Goal: Task Accomplishment & Management: Complete application form

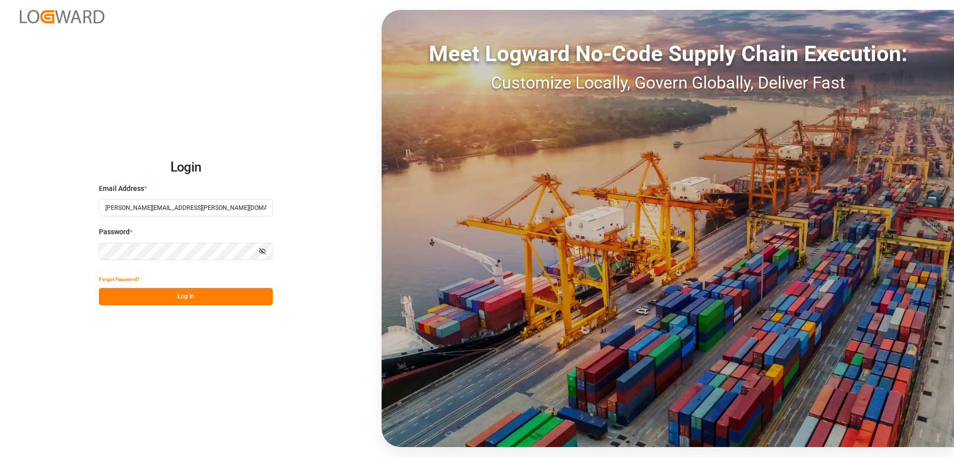
click at [171, 299] on button "Log In" at bounding box center [186, 296] width 174 height 17
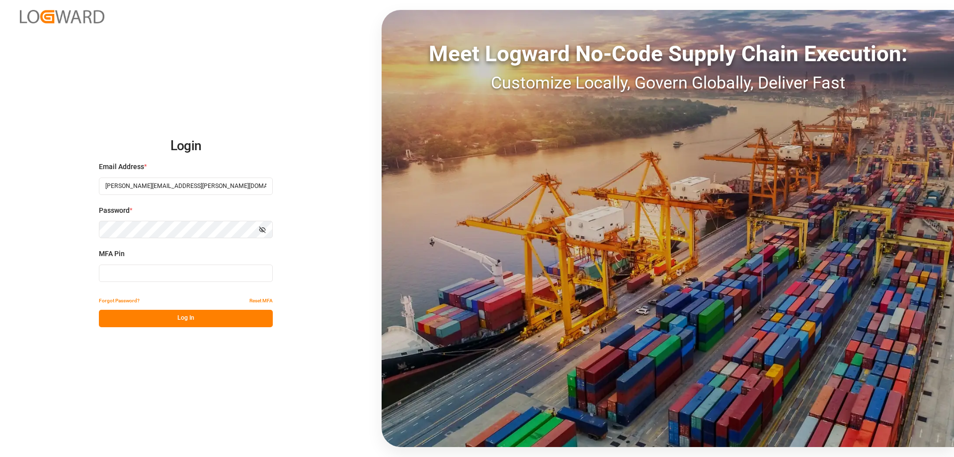
click at [173, 269] on input at bounding box center [186, 272] width 174 height 17
type input "302460"
click at [209, 321] on button "Log In" at bounding box center [186, 318] width 174 height 17
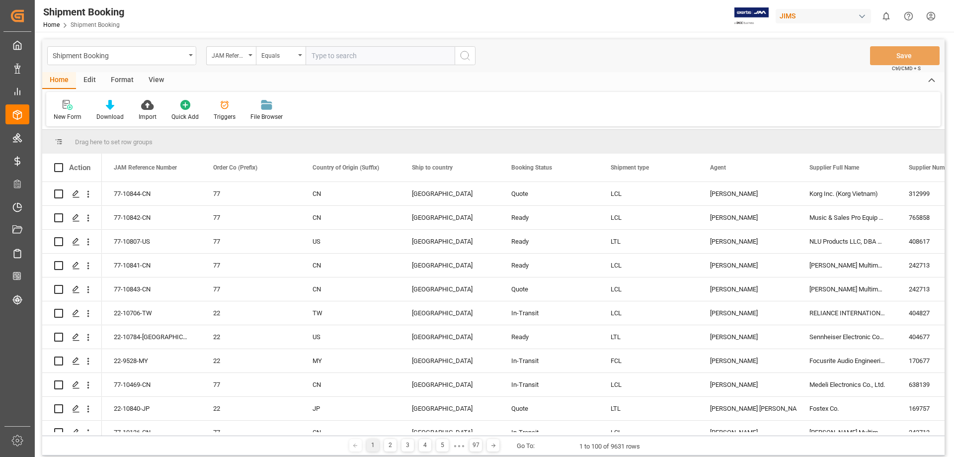
click at [337, 60] on input "text" at bounding box center [380, 55] width 149 height 19
type input "77-10764-[GEOGRAPHIC_DATA]"
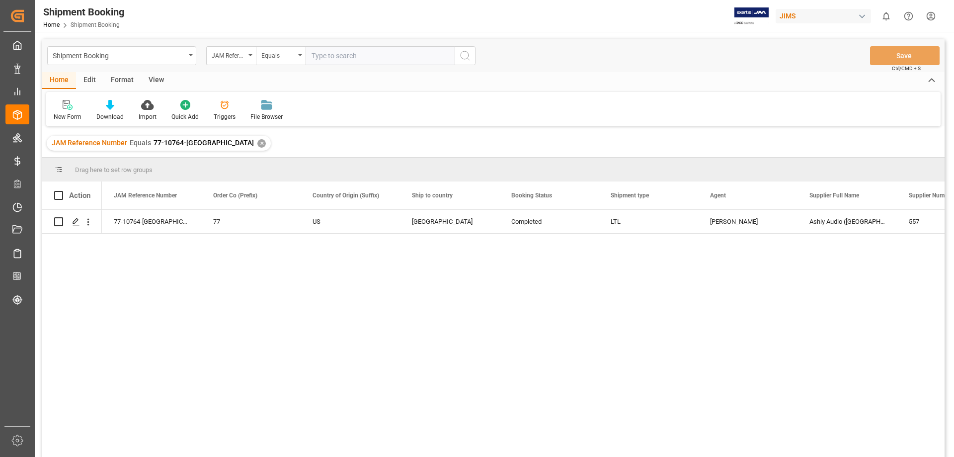
click at [334, 62] on input "text" at bounding box center [380, 55] width 149 height 19
type input "77-10637-US"
click at [468, 57] on circle "search button" at bounding box center [465, 55] width 8 height 8
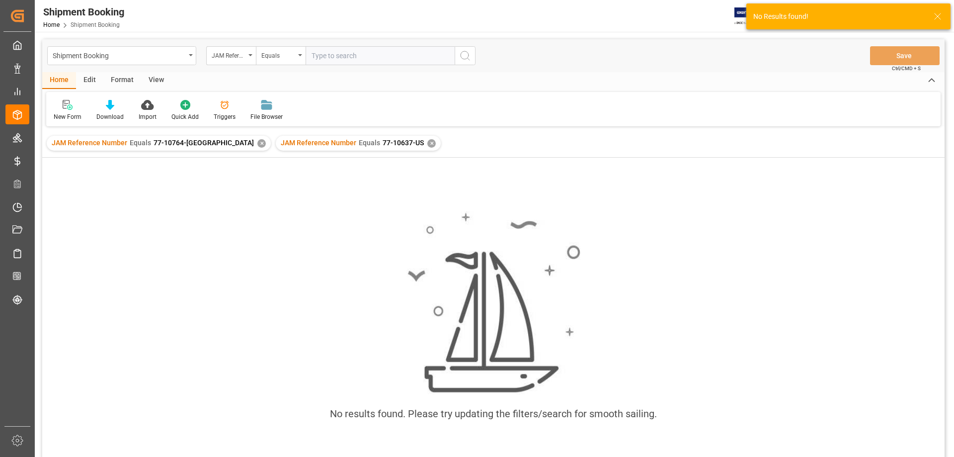
click at [257, 144] on div "✕" at bounding box center [261, 143] width 8 height 8
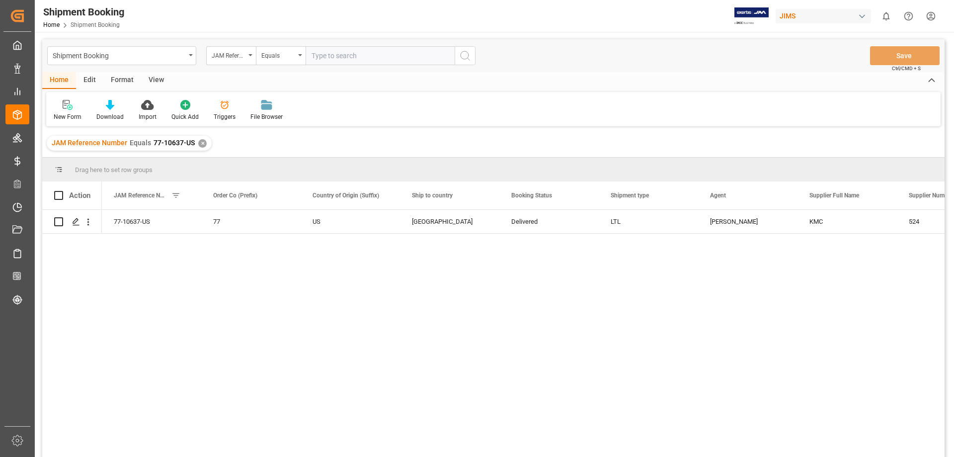
click at [232, 327] on div "77-10637-US 77 US Canada Delivered LTL Emily Liu KMC 524 0" at bounding box center [523, 336] width 843 height 253
click at [74, 226] on div "Press SPACE to select this row." at bounding box center [75, 222] width 15 height 18
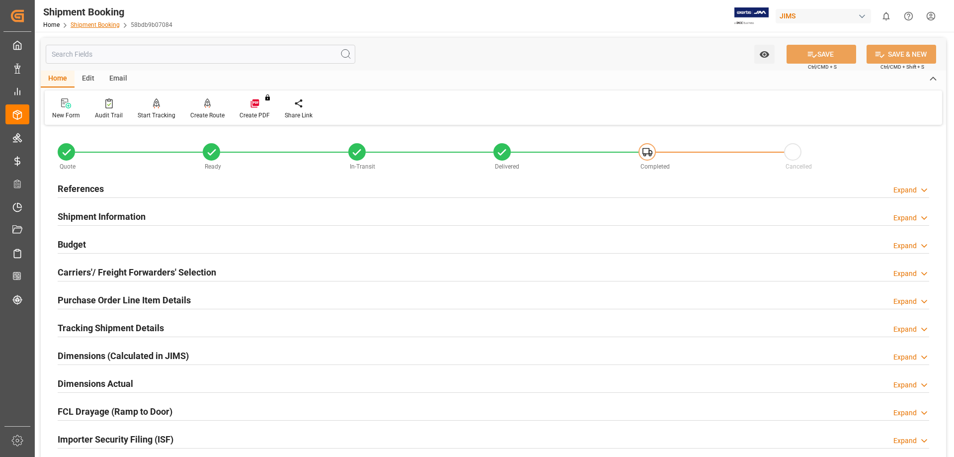
click at [101, 28] on link "Shipment Booking" at bounding box center [95, 24] width 49 height 7
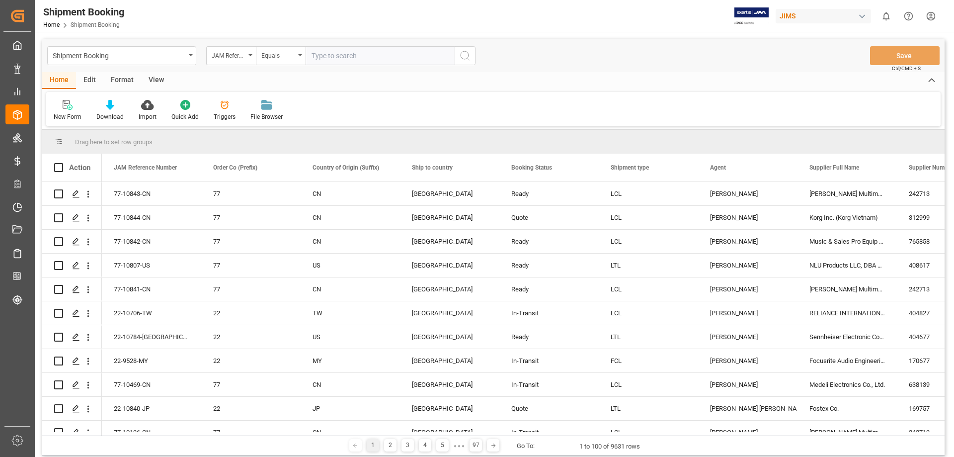
click at [365, 57] on input "text" at bounding box center [380, 55] width 149 height 19
type input "77-10764-[GEOGRAPHIC_DATA]"
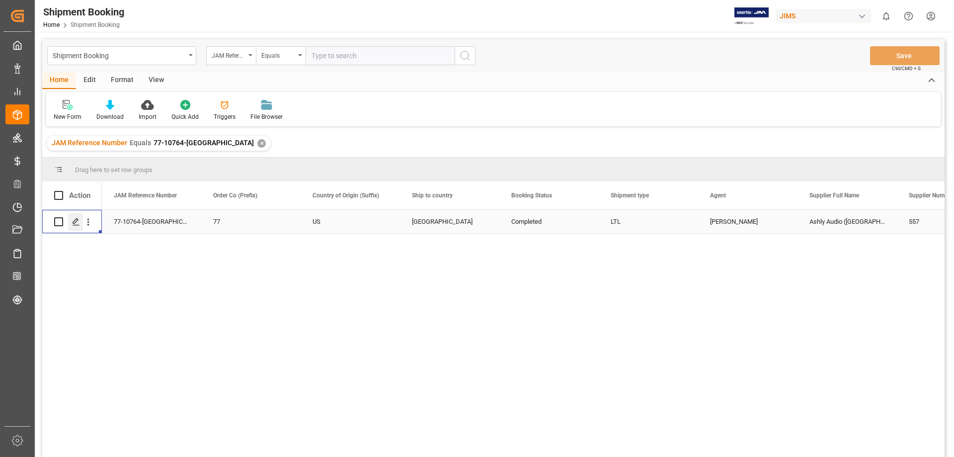
click at [73, 226] on div "Press SPACE to select this row." at bounding box center [75, 222] width 15 height 18
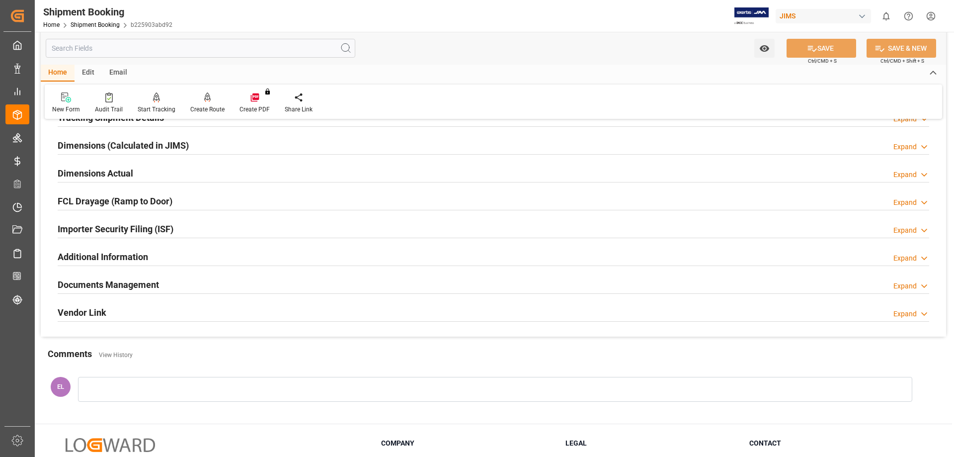
scroll to position [248, 0]
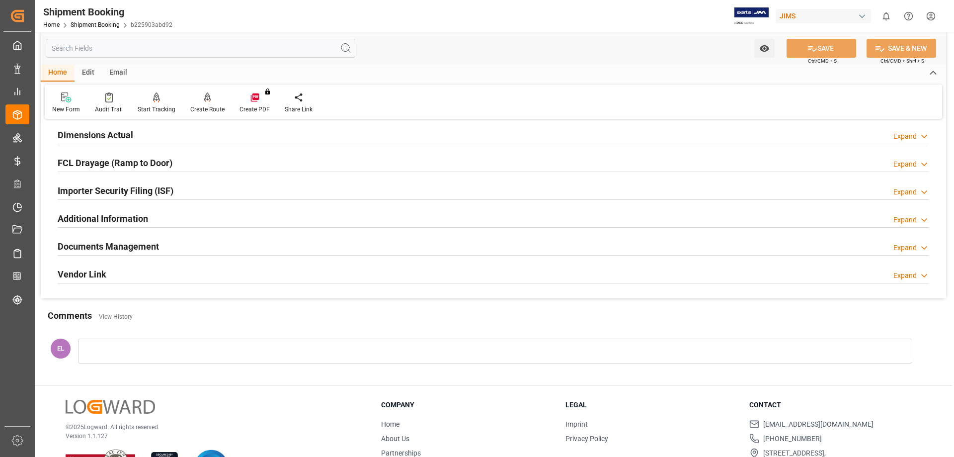
click at [96, 241] on h2 "Documents Management" at bounding box center [108, 246] width 101 height 13
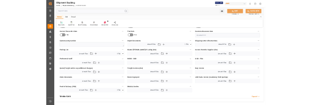
scroll to position [497, 0]
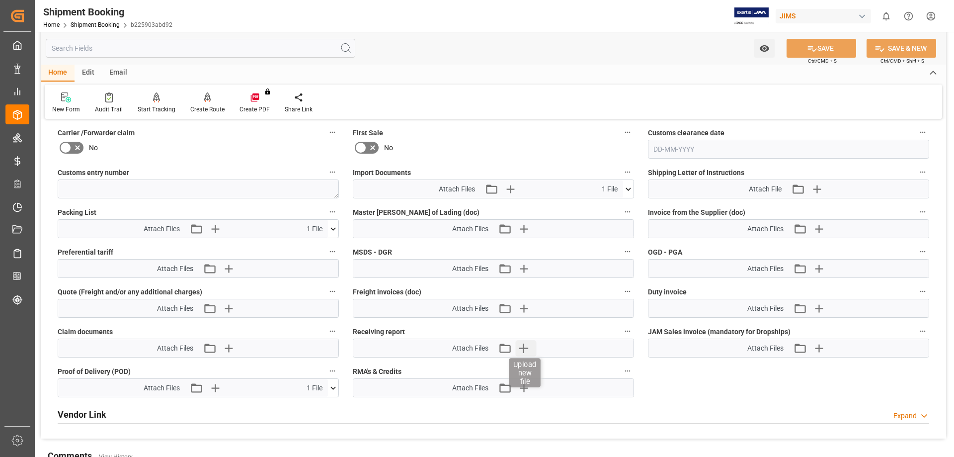
click at [526, 347] on icon "button" at bounding box center [523, 347] width 9 height 9
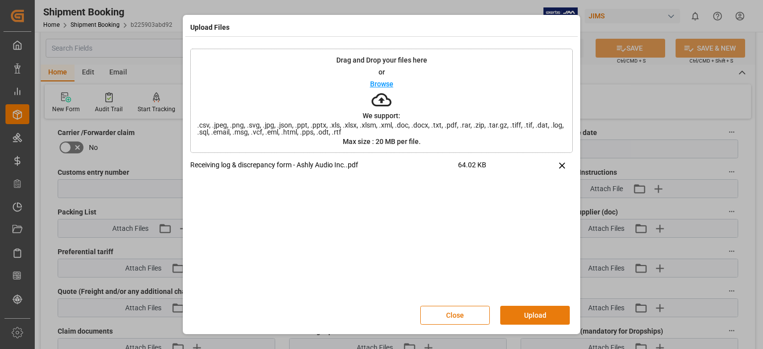
click at [541, 316] on button "Upload" at bounding box center [535, 315] width 70 height 19
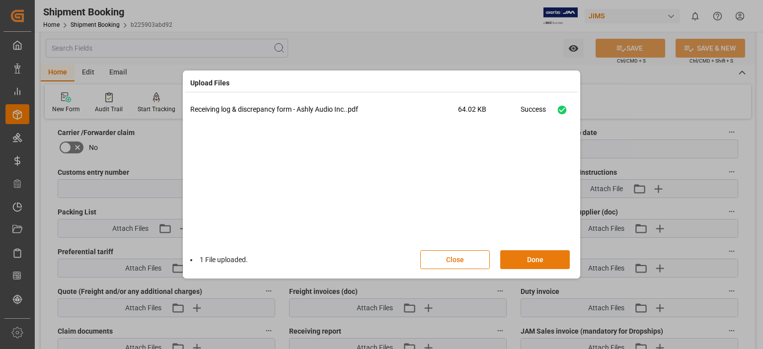
click at [523, 263] on button "Done" at bounding box center [535, 259] width 70 height 19
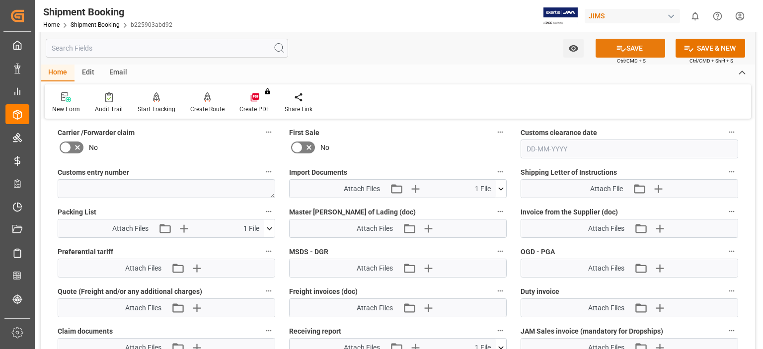
click at [631, 49] on button "SAVE" at bounding box center [631, 48] width 70 height 19
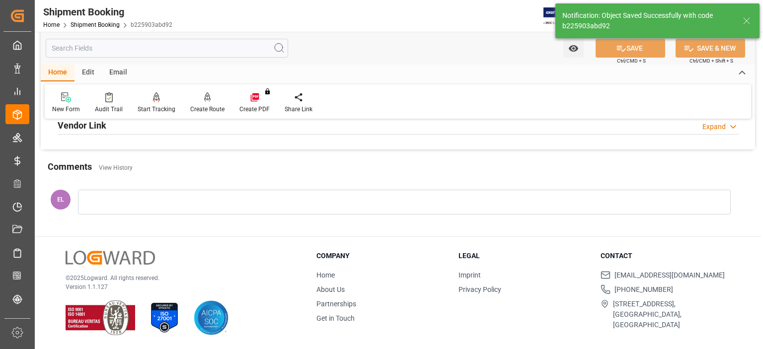
scroll to position [396, 0]
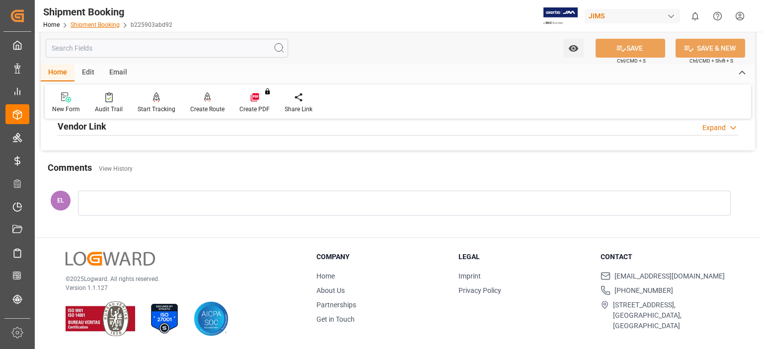
click at [96, 24] on link "Shipment Booking" at bounding box center [95, 24] width 49 height 7
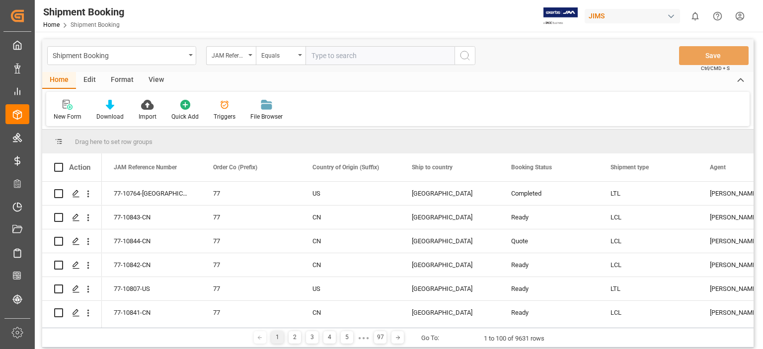
click at [335, 55] on input "text" at bounding box center [380, 55] width 149 height 19
type input "77-10760-US"
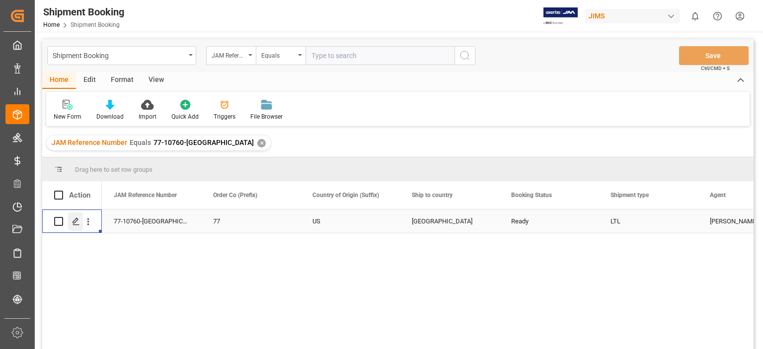
click at [75, 226] on div "Press SPACE to select this row." at bounding box center [75, 222] width 15 height 18
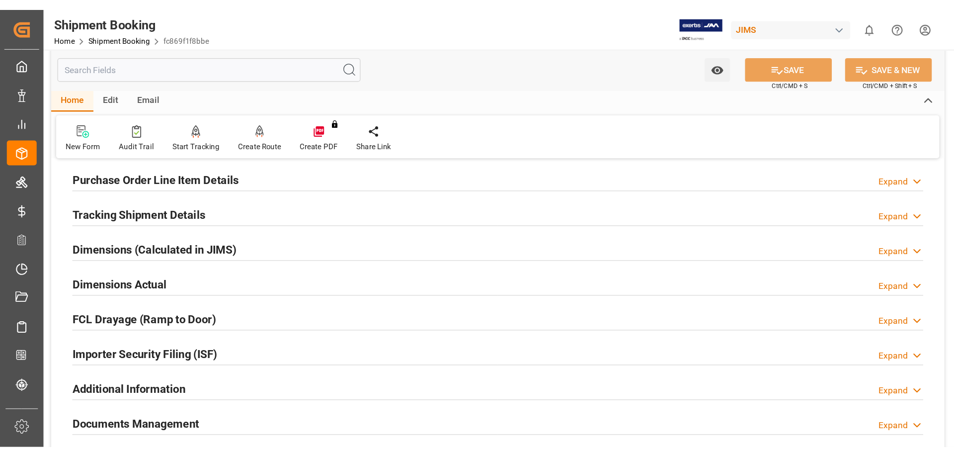
scroll to position [82, 0]
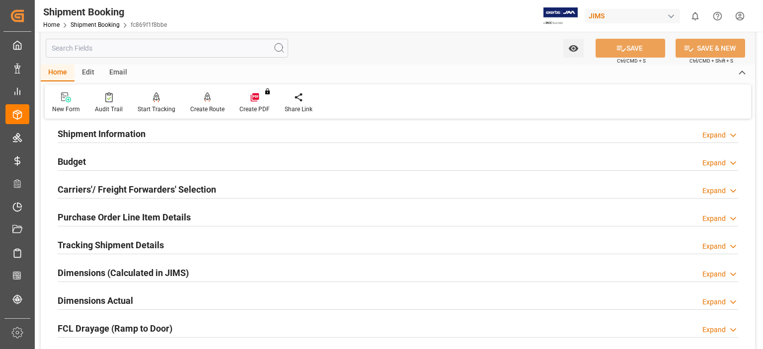
click at [95, 248] on h2 "Tracking Shipment Details" at bounding box center [111, 245] width 106 height 13
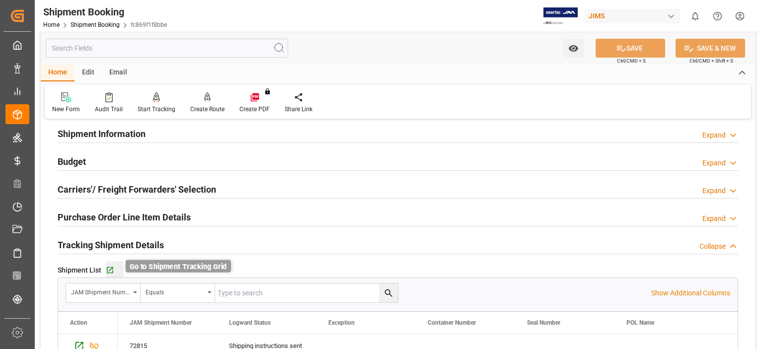
click at [106, 272] on icon "button" at bounding box center [110, 270] width 8 height 8
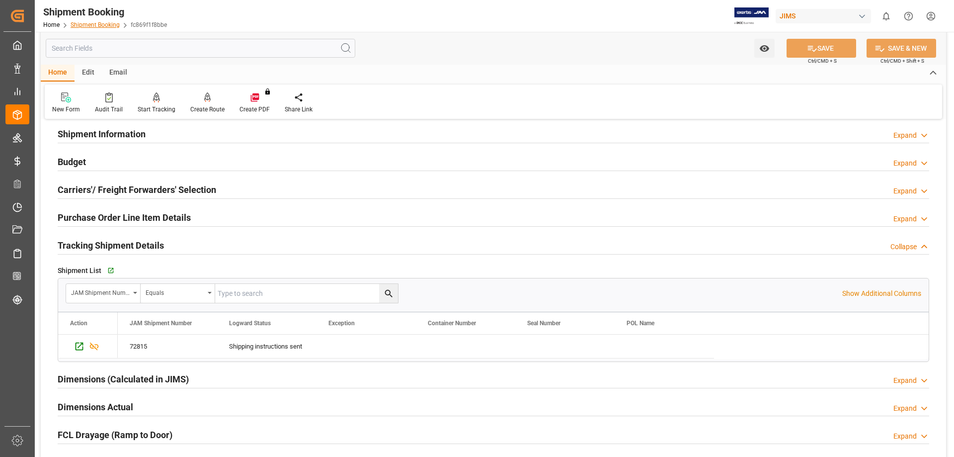
click at [100, 26] on link "Shipment Booking" at bounding box center [95, 24] width 49 height 7
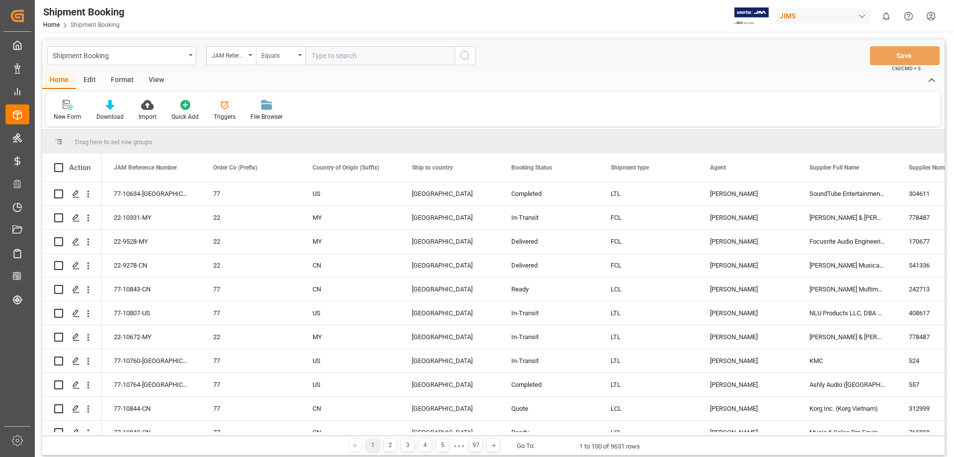
click at [336, 55] on input "text" at bounding box center [380, 55] width 149 height 19
paste input "22-8954-ID"
type input "22-8954-ID"
click at [464, 62] on button "search button" at bounding box center [465, 55] width 21 height 19
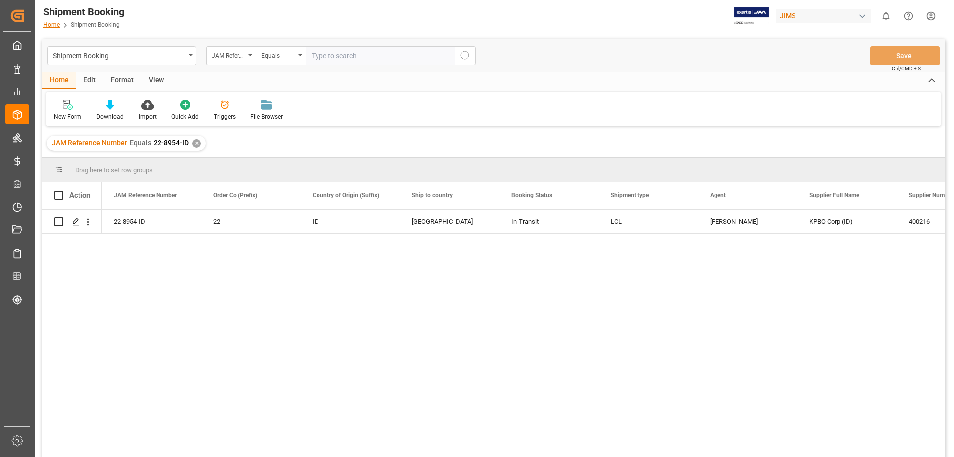
click at [48, 24] on link "Home" at bounding box center [51, 24] width 16 height 7
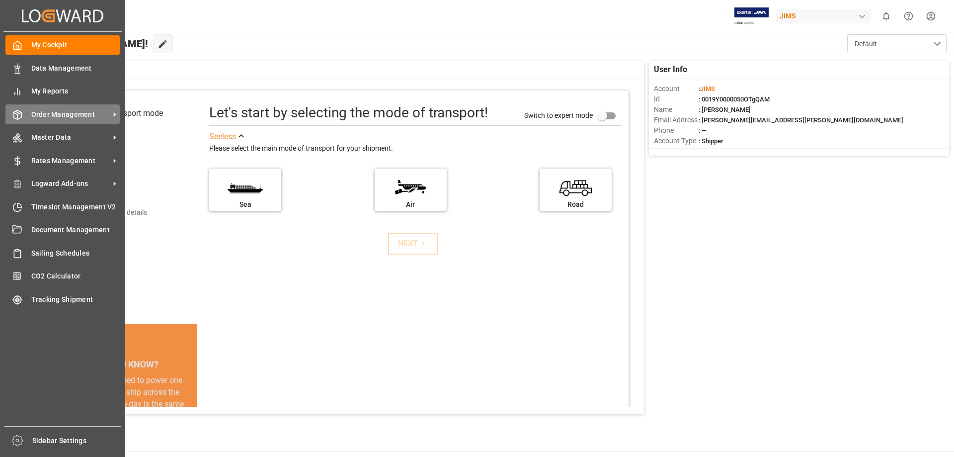
click at [58, 115] on span "Order Management" at bounding box center [70, 114] width 79 height 10
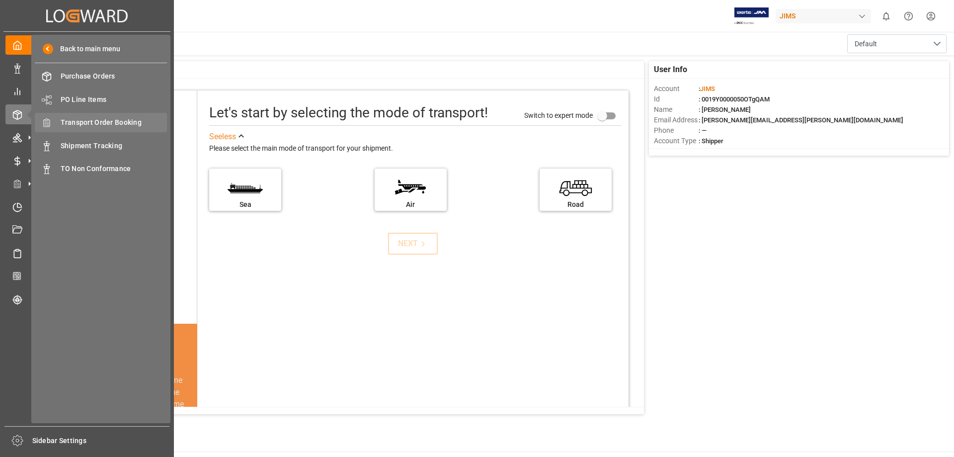
click at [121, 121] on span "Transport Order Booking" at bounding box center [114, 122] width 107 height 10
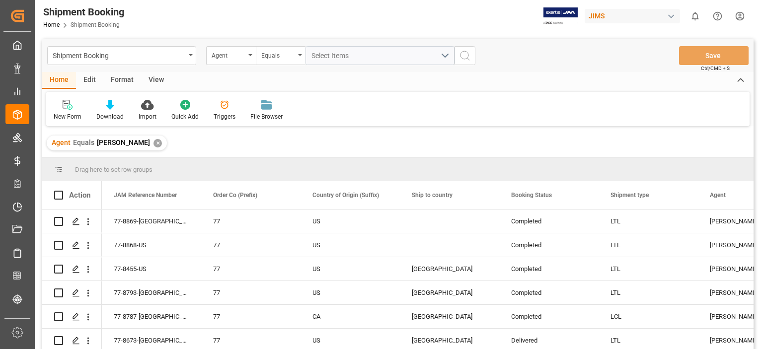
scroll to position [413, 0]
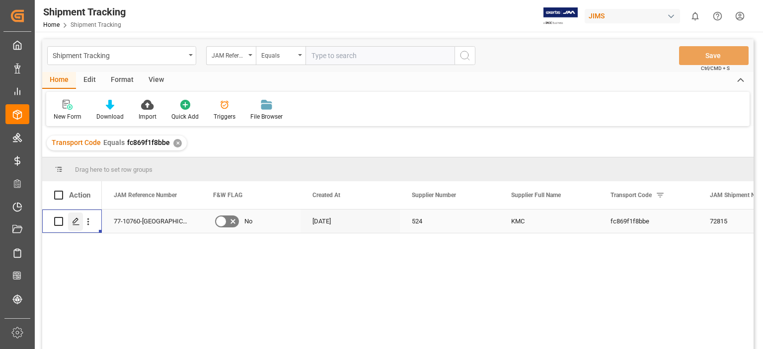
click at [76, 221] on icon "Press SPACE to select this row." at bounding box center [76, 222] width 8 height 8
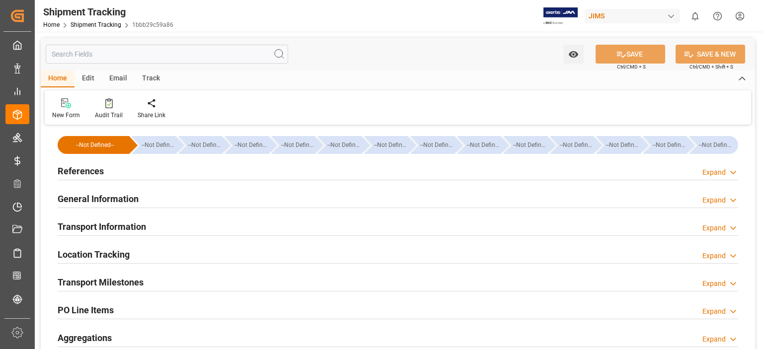
type input "02-09-2025 00:00"
type input "11-09-2025 00:00"
click at [106, 282] on h2 "Transport Milestones" at bounding box center [101, 282] width 86 height 13
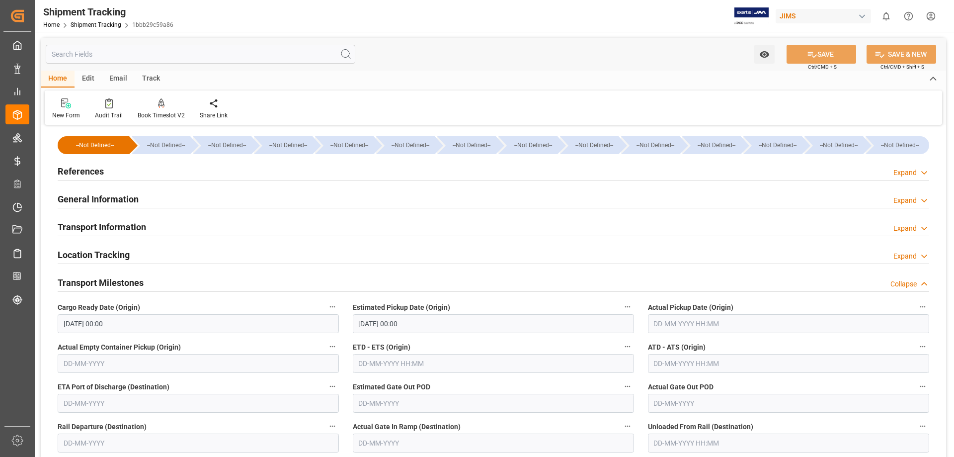
click at [94, 227] on h2 "Transport Information" at bounding box center [102, 226] width 88 height 13
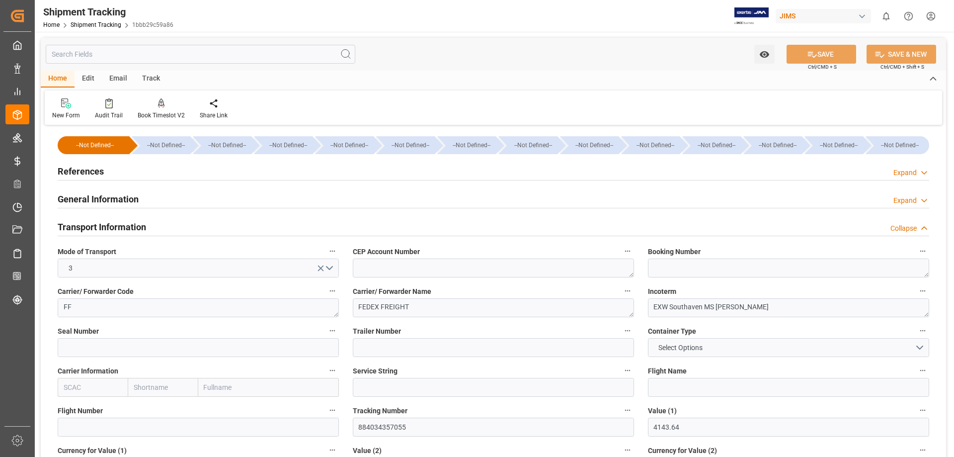
scroll to position [83, 0]
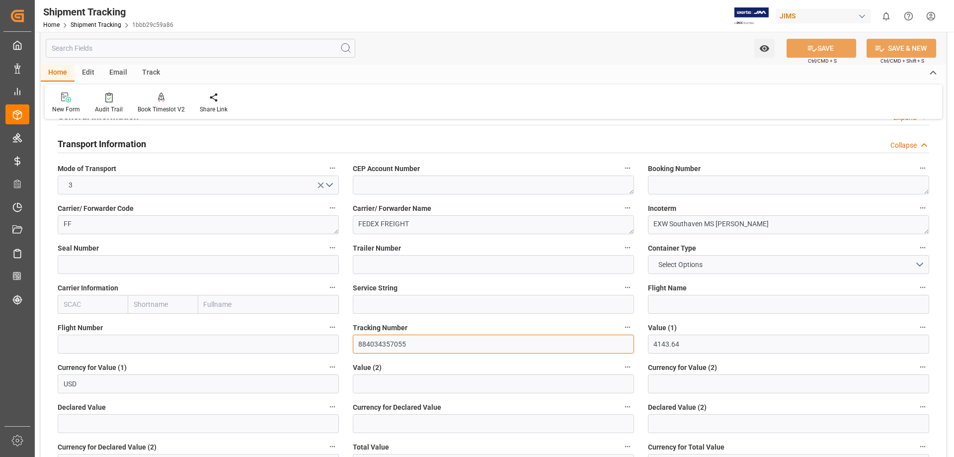
drag, startPoint x: 411, startPoint y: 347, endPoint x: 324, endPoint y: 339, distance: 87.4
click at [632, 70] on div "Home Edit Email Track" at bounding box center [493, 73] width 905 height 17
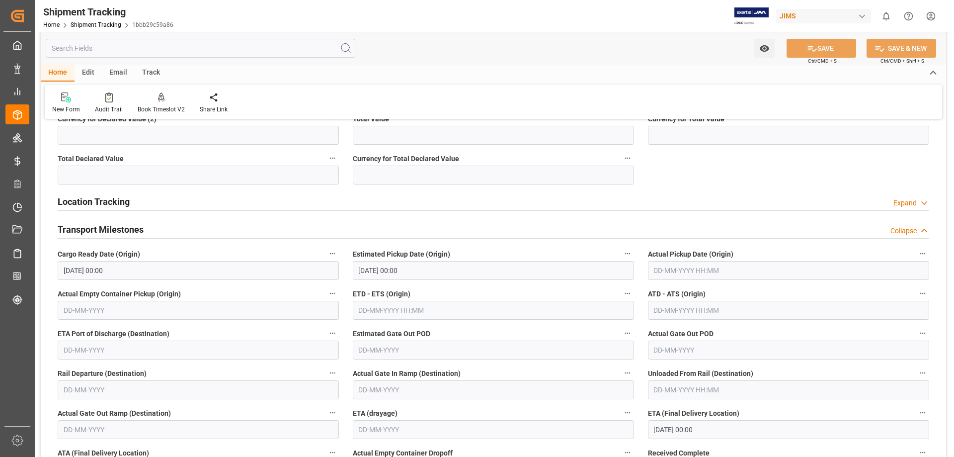
scroll to position [414, 0]
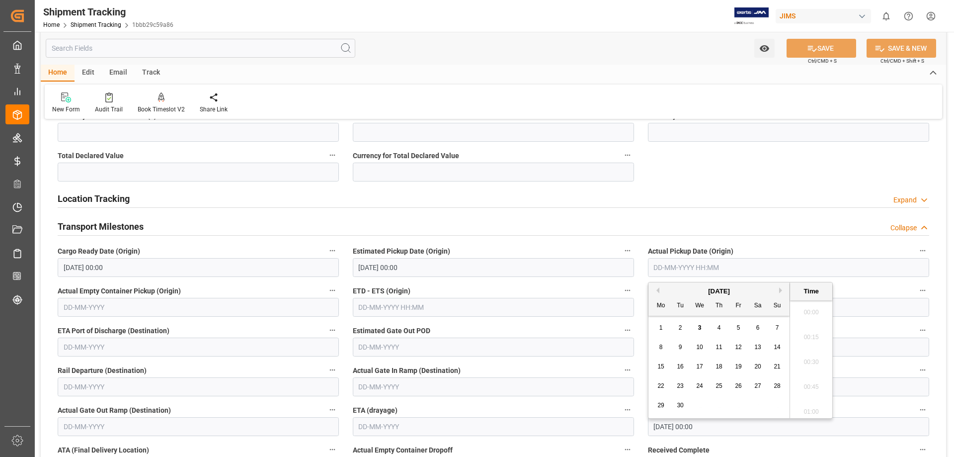
click at [685, 269] on input "text" at bounding box center [788, 267] width 281 height 19
click at [681, 327] on span "2" at bounding box center [680, 327] width 3 height 7
type input "02-09-2025 00:00"
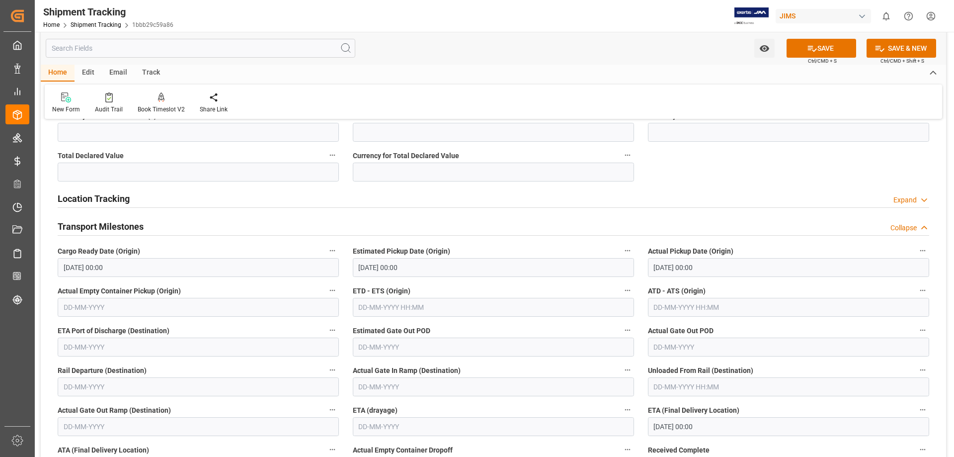
click at [680, 194] on div "Location Tracking Expand" at bounding box center [494, 197] width 872 height 19
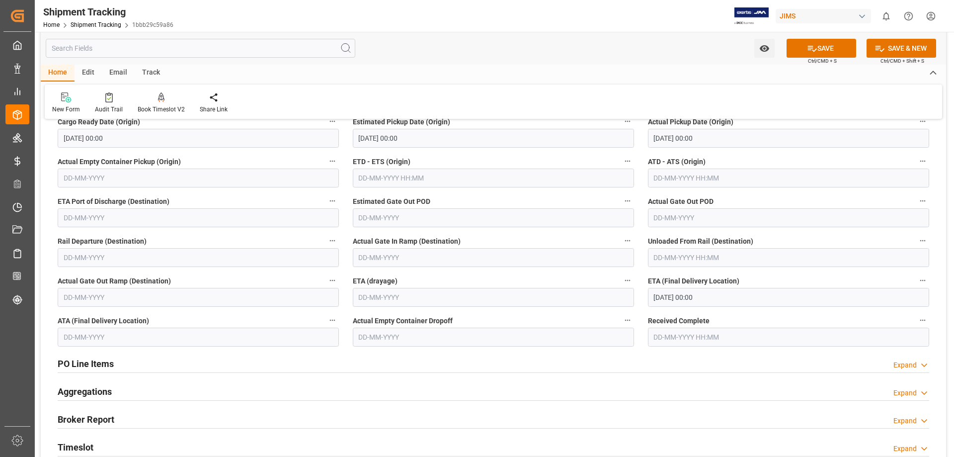
scroll to position [580, 0]
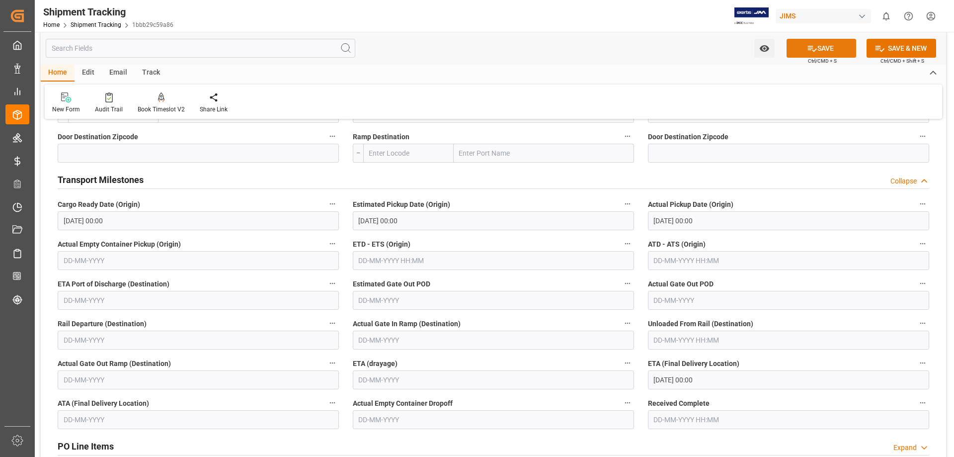
click at [763, 43] on icon at bounding box center [812, 48] width 10 height 10
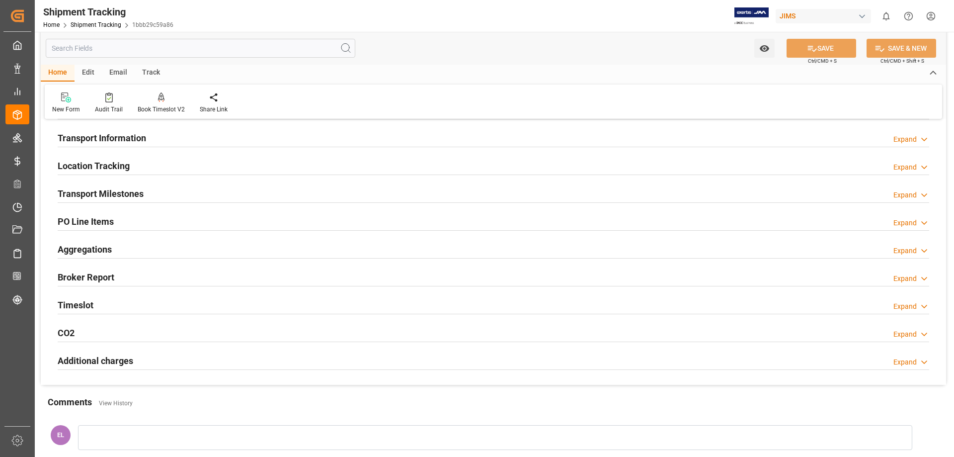
scroll to position [51, 0]
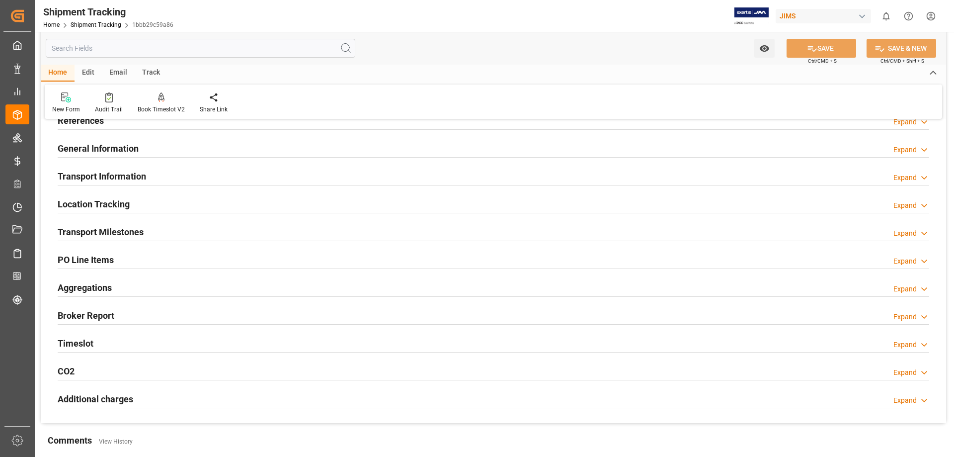
click at [125, 231] on h2 "Transport Milestones" at bounding box center [101, 231] width 86 height 13
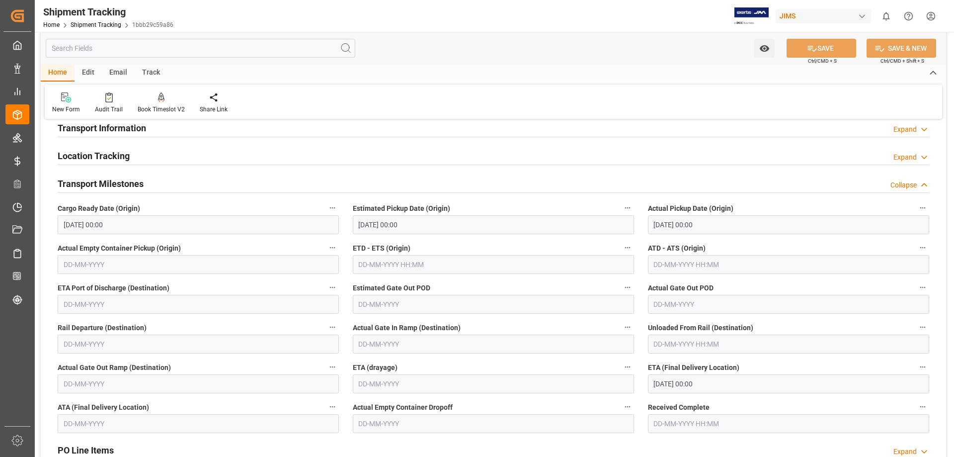
scroll to position [134, 0]
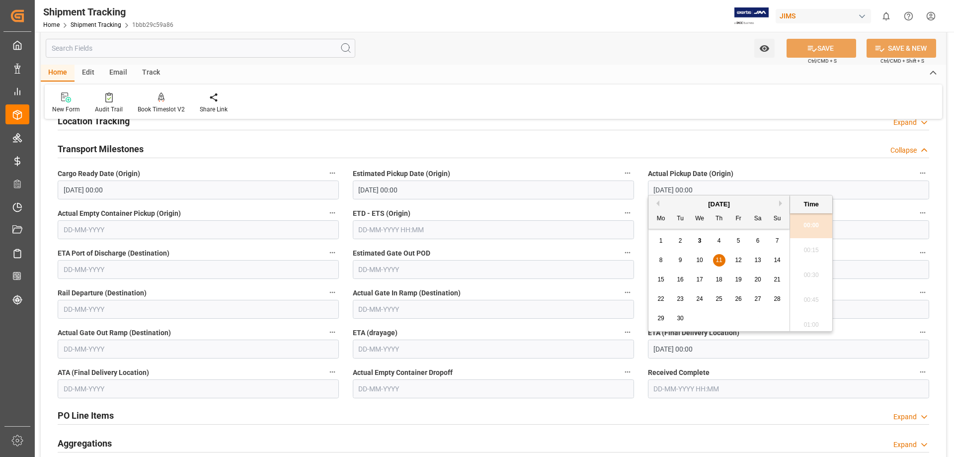
click at [663, 349] on input "11-09-2025 00:00" at bounding box center [788, 348] width 281 height 19
click at [661, 260] on span "8" at bounding box center [660, 259] width 3 height 7
type input "08-09-2025 00:00"
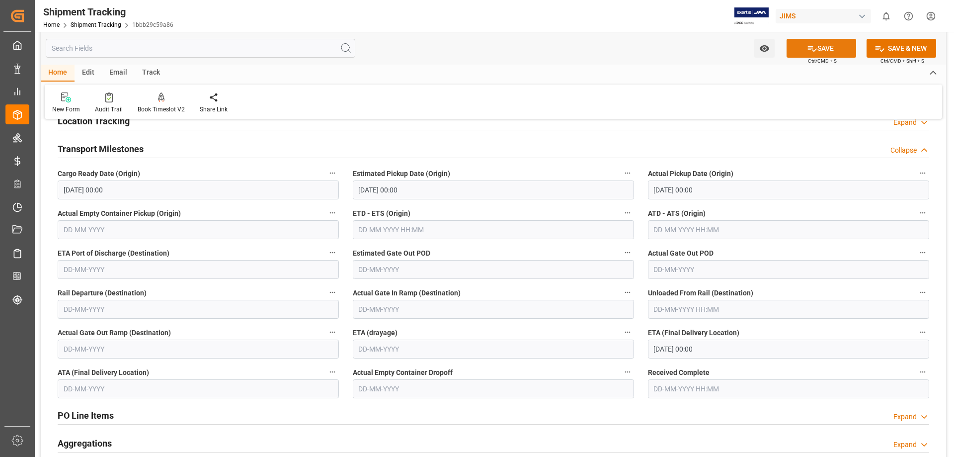
click at [763, 46] on button "SAVE" at bounding box center [822, 48] width 70 height 19
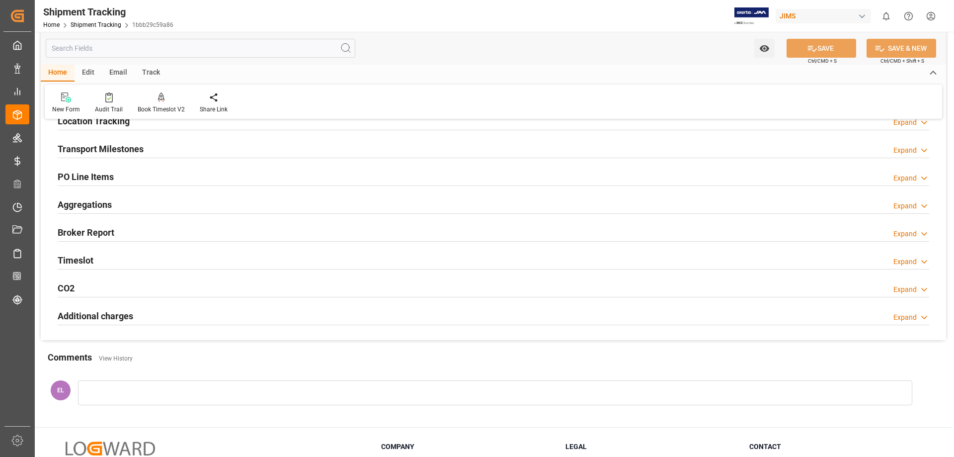
click at [122, 144] on h2 "Transport Milestones" at bounding box center [101, 148] width 86 height 13
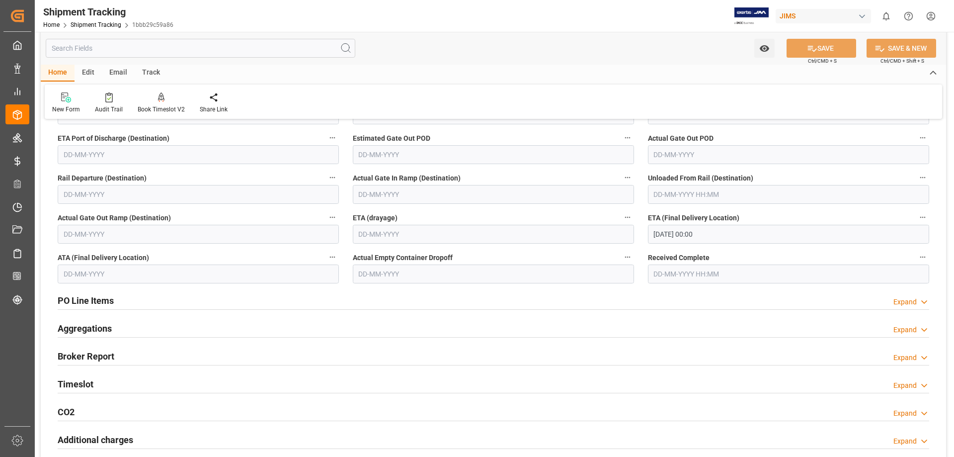
scroll to position [0, 0]
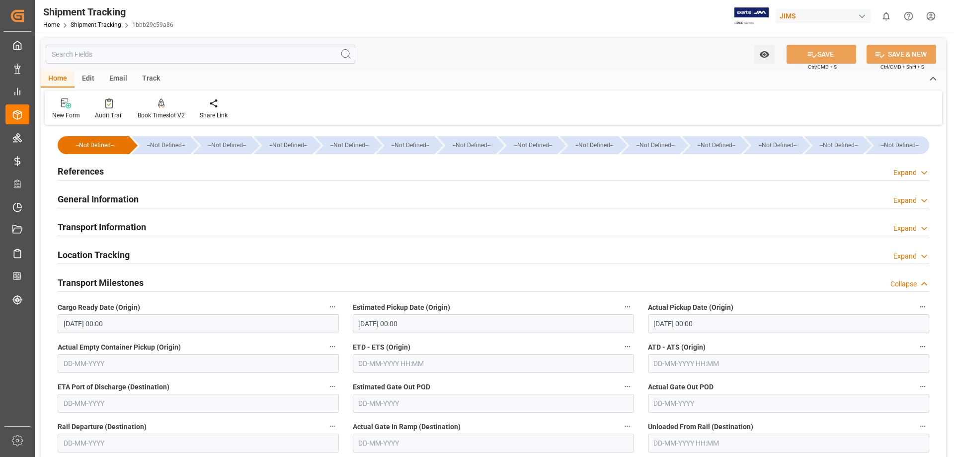
click at [125, 280] on h2 "Transport Milestones" at bounding box center [101, 282] width 86 height 13
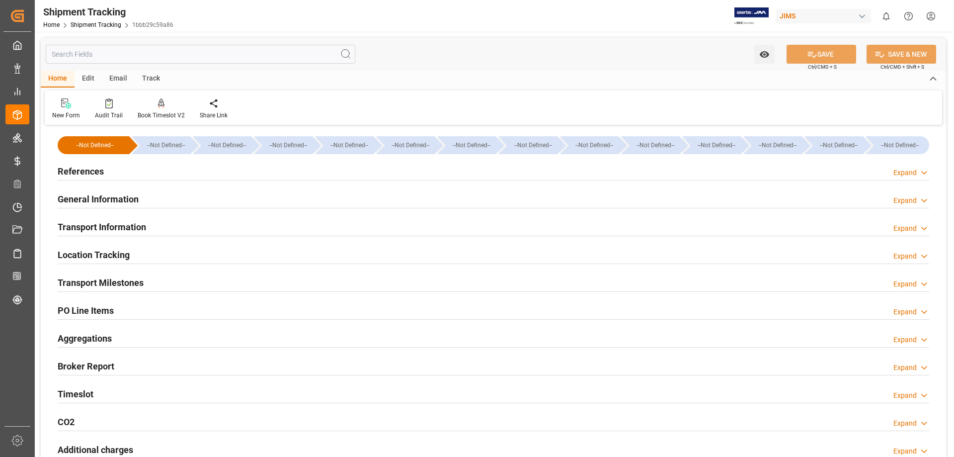
click at [102, 309] on h2 "PO Line Items" at bounding box center [86, 310] width 56 height 13
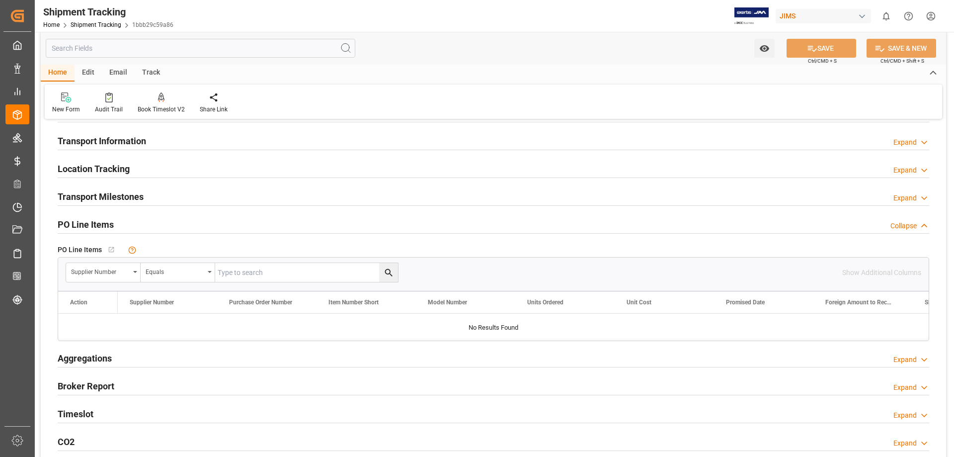
scroll to position [83, 0]
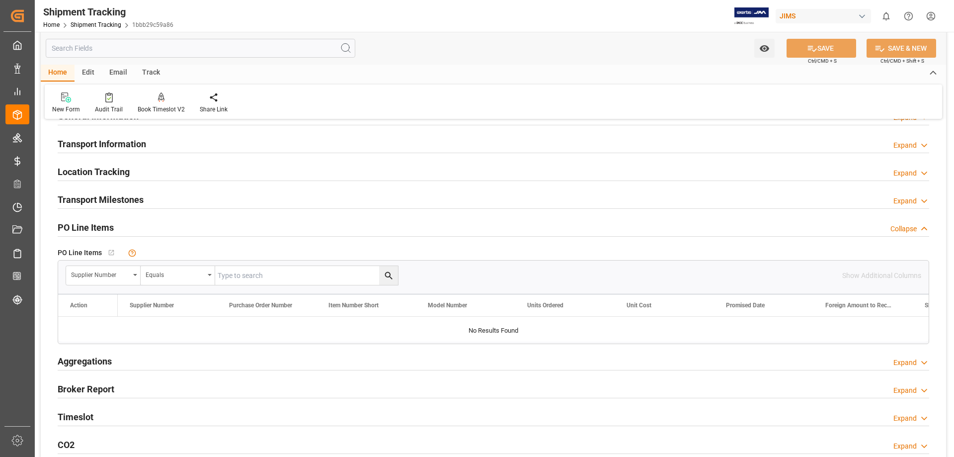
click at [94, 229] on h2 "PO Line Items" at bounding box center [86, 227] width 56 height 13
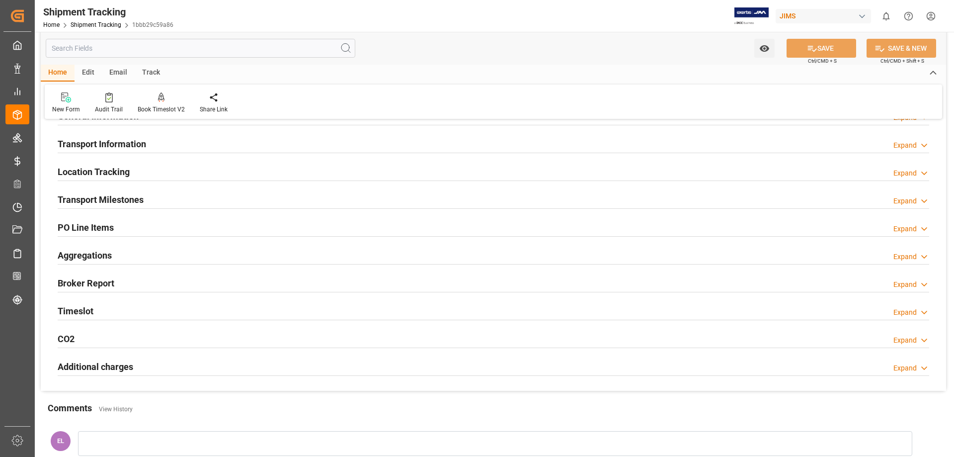
scroll to position [0, 0]
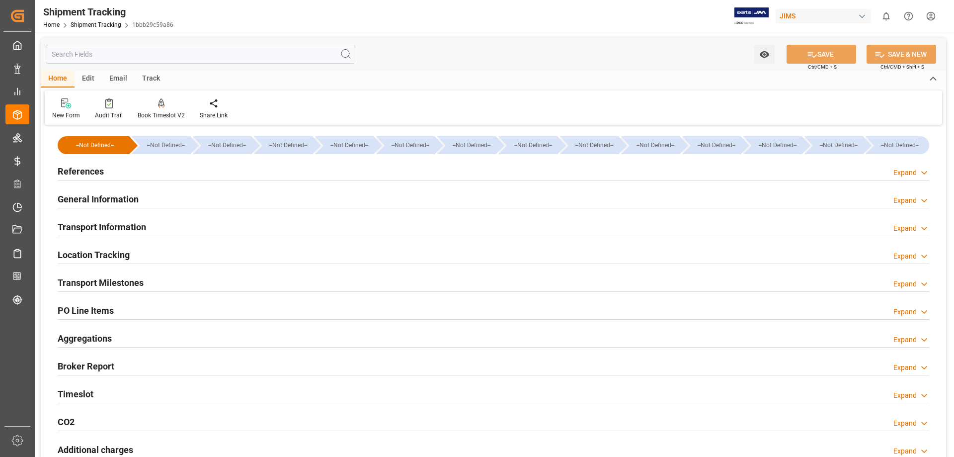
click at [93, 198] on h2 "General Information" at bounding box center [98, 198] width 81 height 13
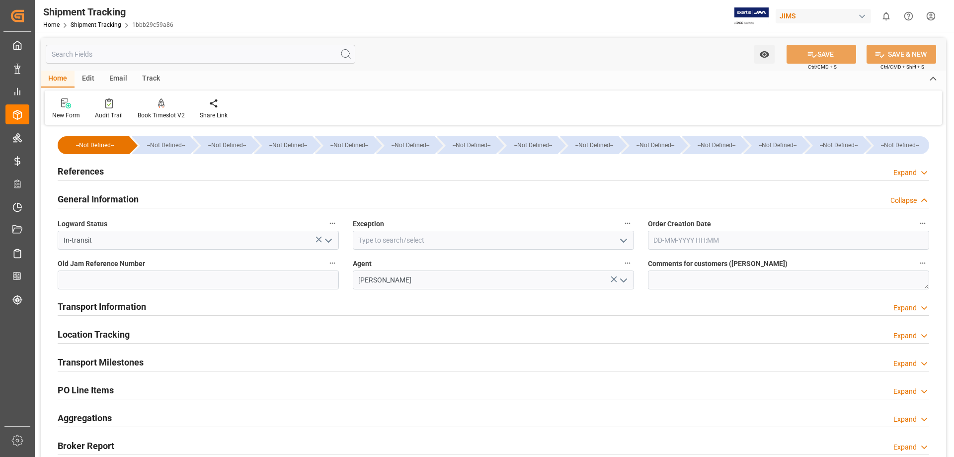
click at [88, 173] on h2 "References" at bounding box center [81, 170] width 46 height 13
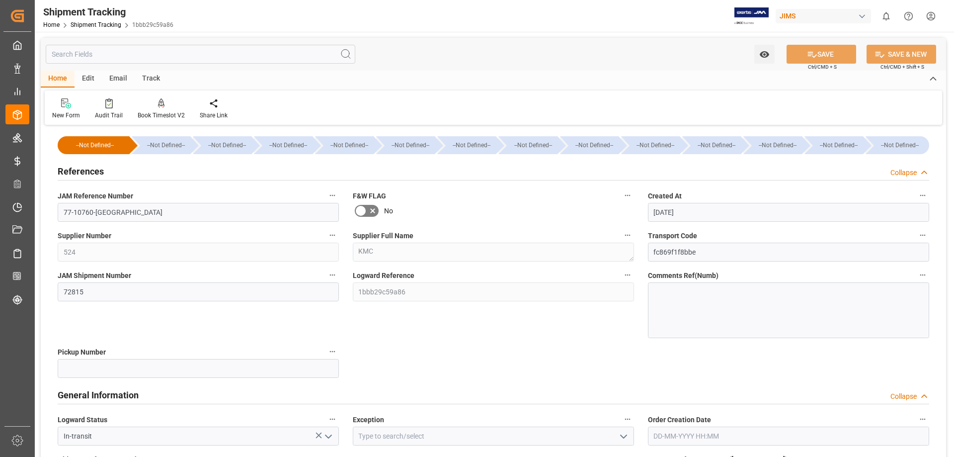
click at [88, 173] on h2 "References" at bounding box center [81, 170] width 46 height 13
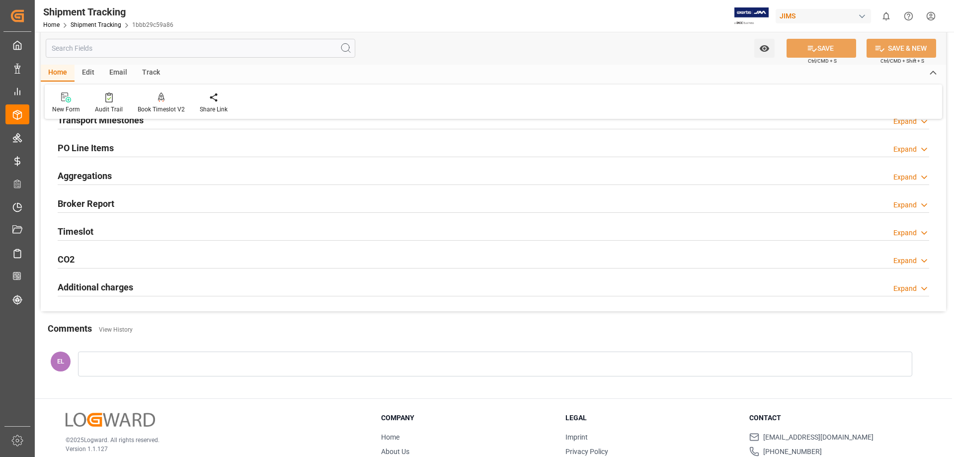
scroll to position [248, 0]
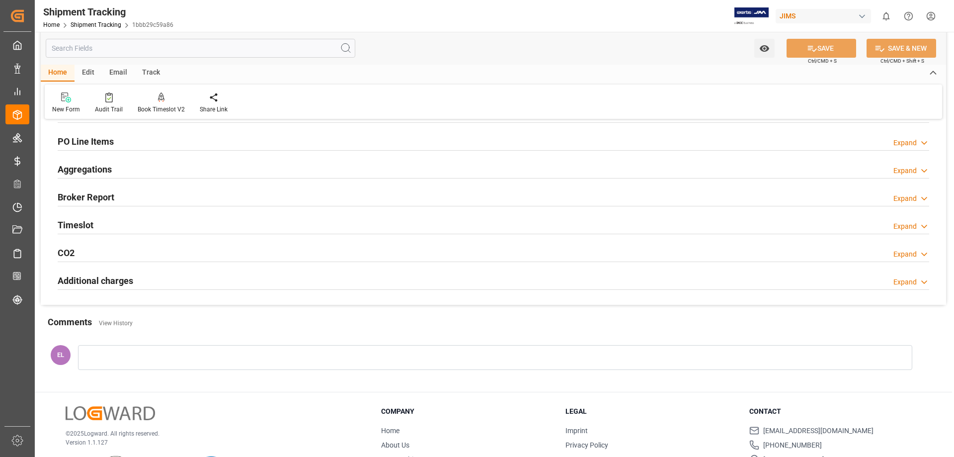
click at [85, 144] on h2 "PO Line Items" at bounding box center [86, 141] width 56 height 13
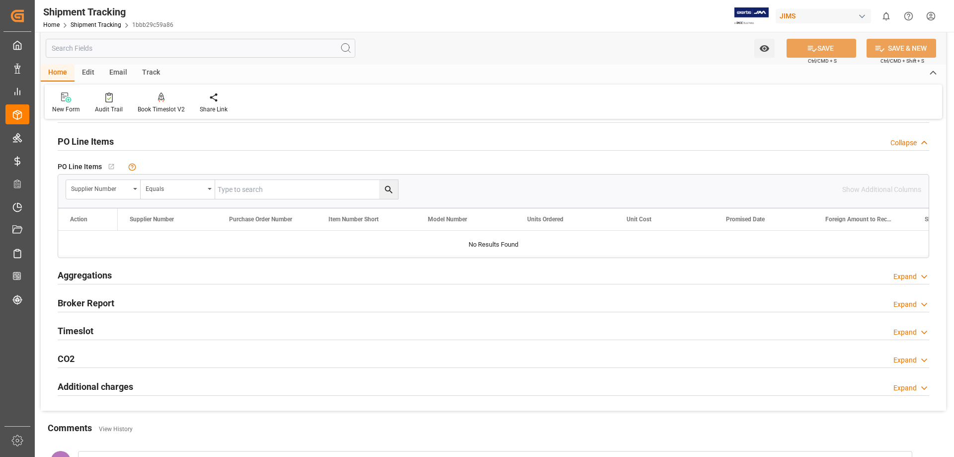
click at [85, 144] on h2 "PO Line Items" at bounding box center [86, 141] width 56 height 13
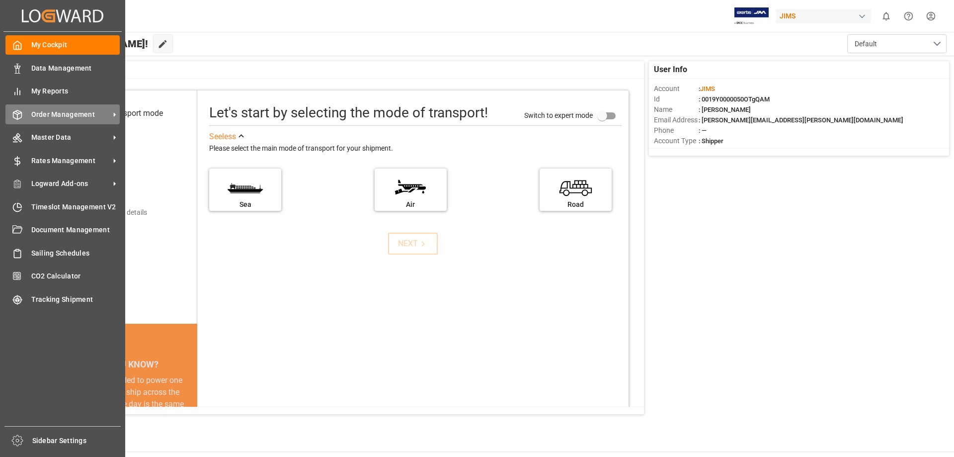
click at [31, 111] on span "Order Management" at bounding box center [70, 114] width 79 height 10
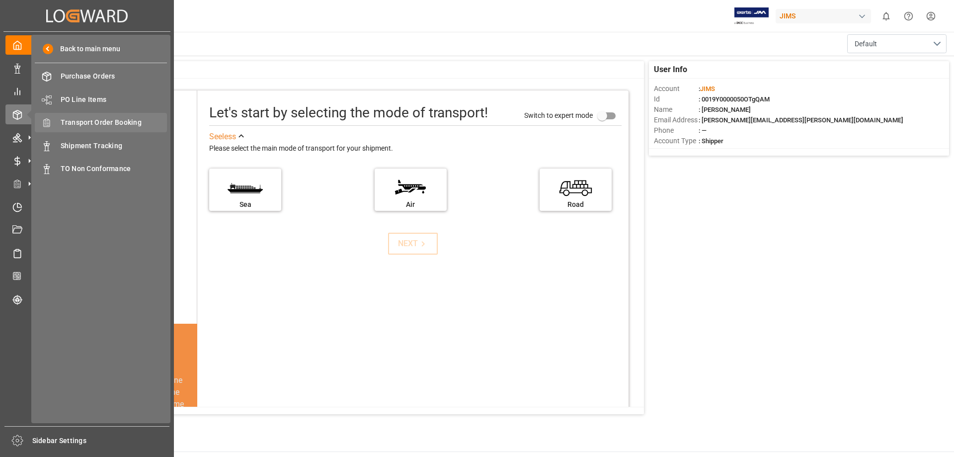
click at [135, 123] on span "Transport Order Booking" at bounding box center [114, 122] width 107 height 10
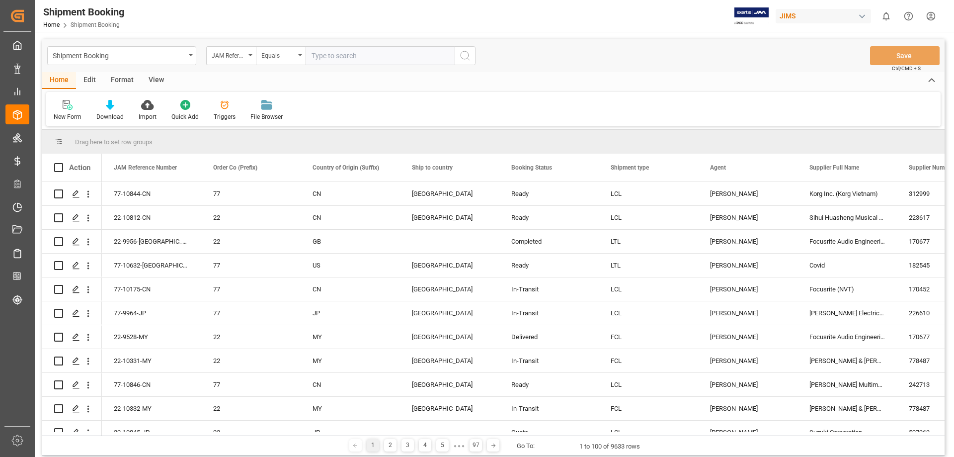
click at [339, 60] on input "text" at bounding box center [380, 55] width 149 height 19
click at [342, 59] on input "text" at bounding box center [380, 55] width 149 height 19
type input "77-10760-us"
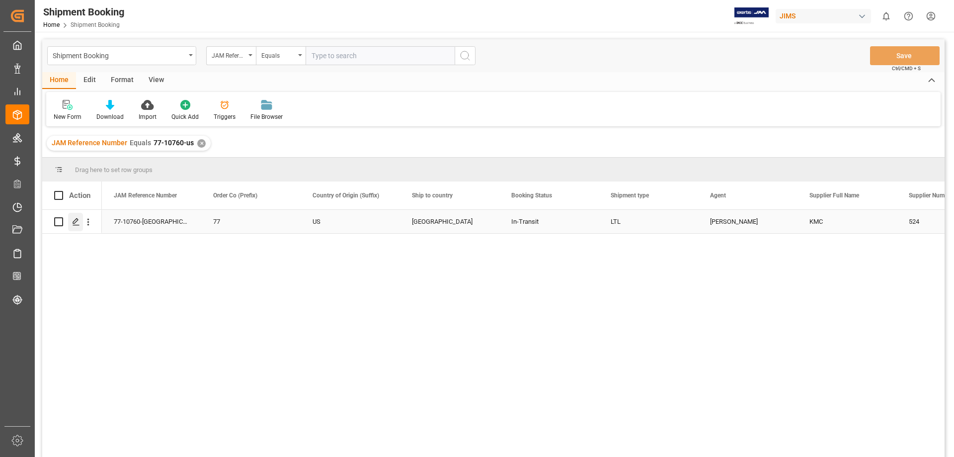
click at [77, 225] on icon "Press SPACE to select this row." at bounding box center [76, 222] width 8 height 8
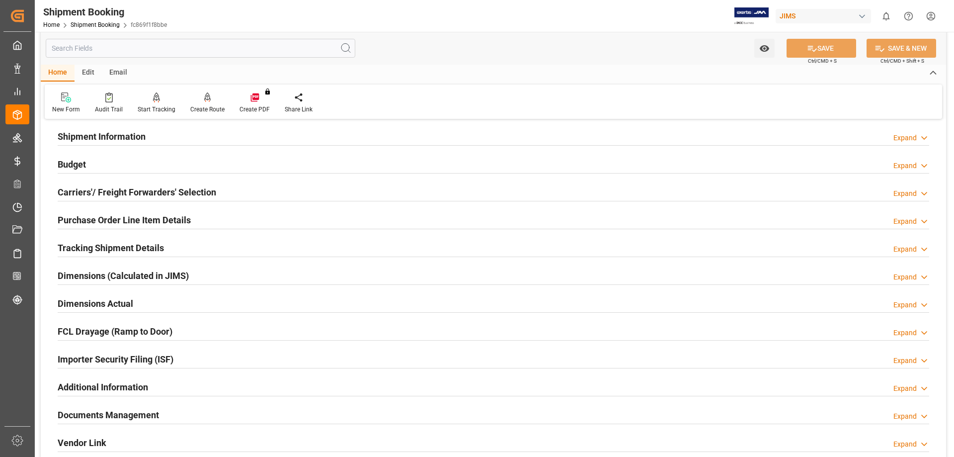
scroll to position [165, 0]
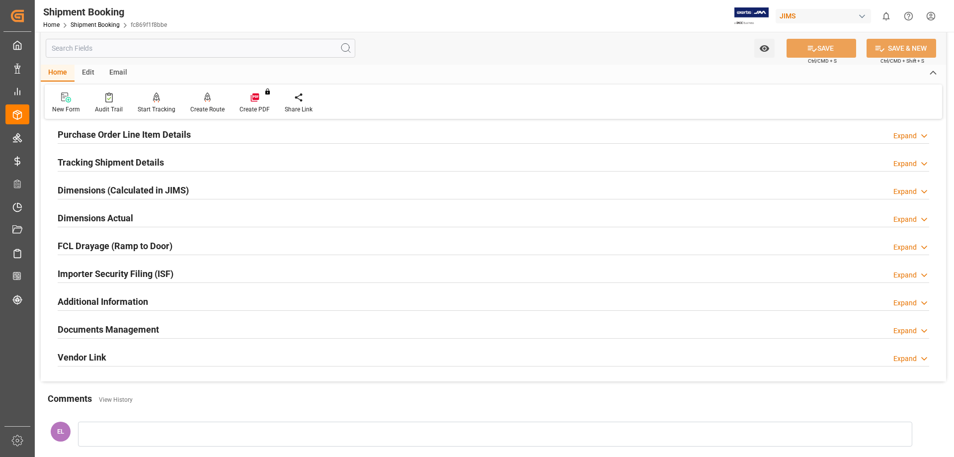
click at [139, 325] on h2 "Documents Management" at bounding box center [108, 328] width 101 height 13
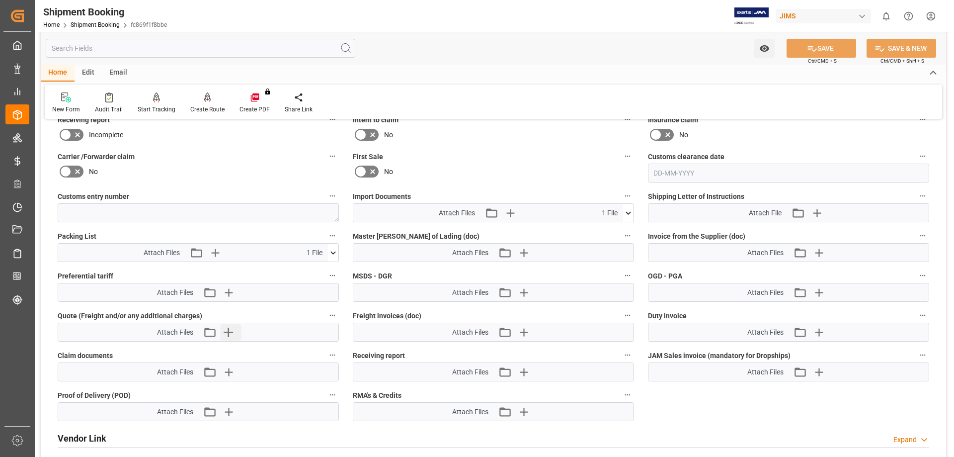
scroll to position [497, 0]
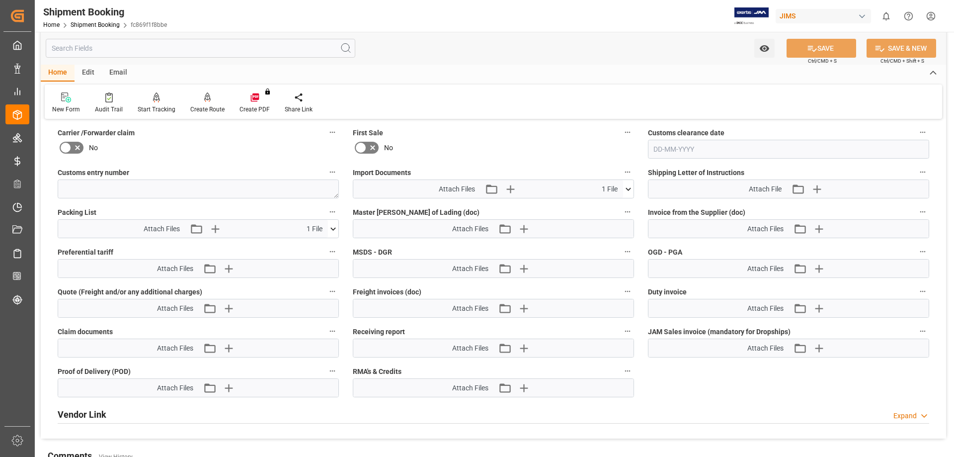
click at [629, 189] on icon at bounding box center [628, 188] width 5 height 3
click at [534, 134] on label "First Sale" at bounding box center [493, 133] width 281 height 14
click at [621, 134] on button "First Sale" at bounding box center [627, 132] width 13 height 13
click at [555, 90] on div at bounding box center [477, 228] width 954 height 457
click at [101, 25] on link "Shipment Booking" at bounding box center [95, 24] width 49 height 7
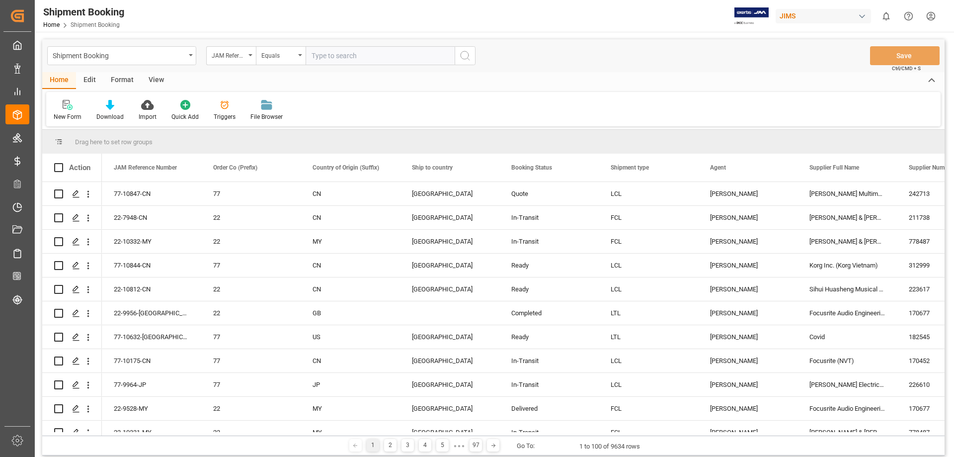
click at [334, 54] on input "text" at bounding box center [380, 55] width 149 height 19
type input "22-8954-ID"
click at [471, 60] on icon "search button" at bounding box center [465, 56] width 12 height 12
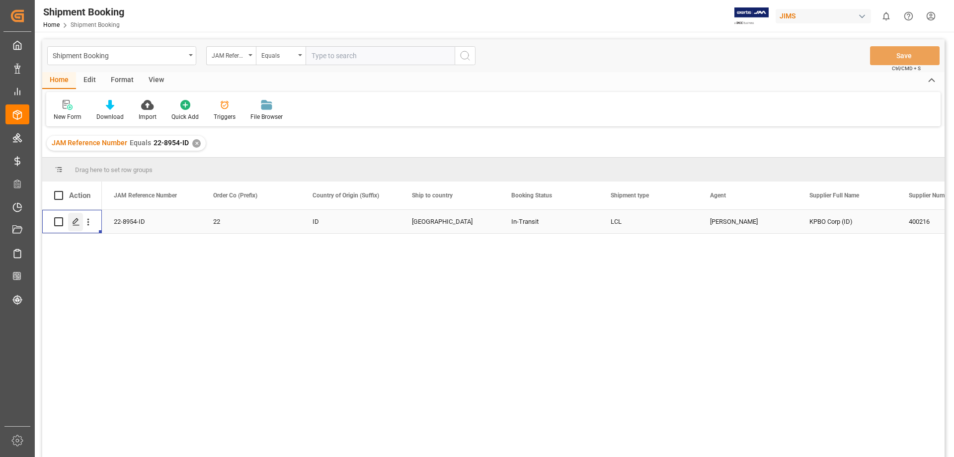
click at [72, 224] on div "Press SPACE to select this row." at bounding box center [75, 222] width 15 height 18
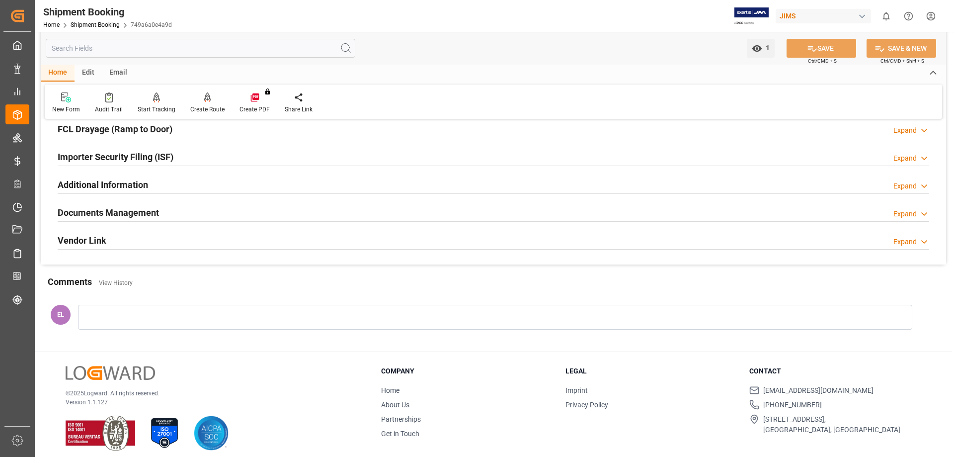
scroll to position [289, 0]
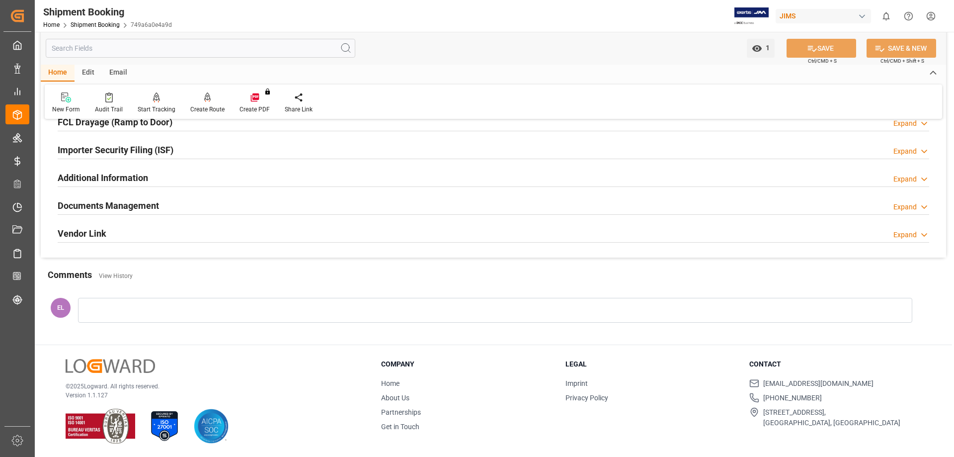
click at [79, 206] on h2 "Documents Management" at bounding box center [108, 205] width 101 height 13
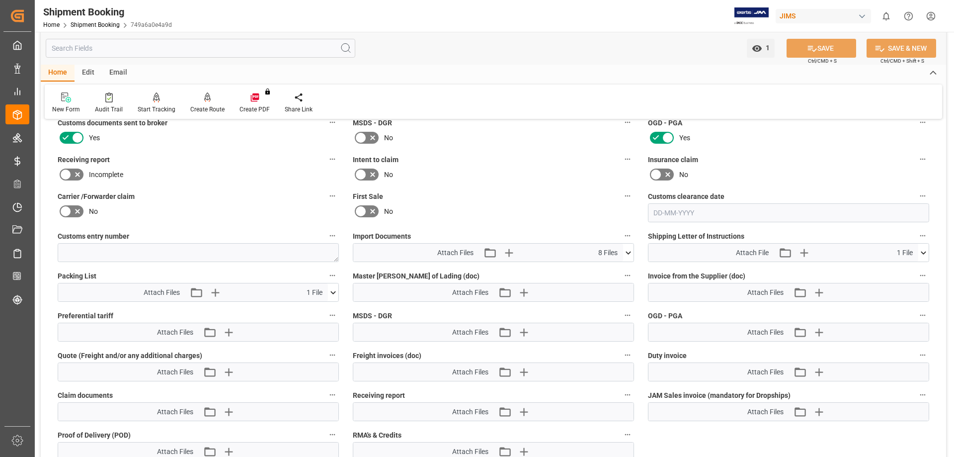
scroll to position [455, 0]
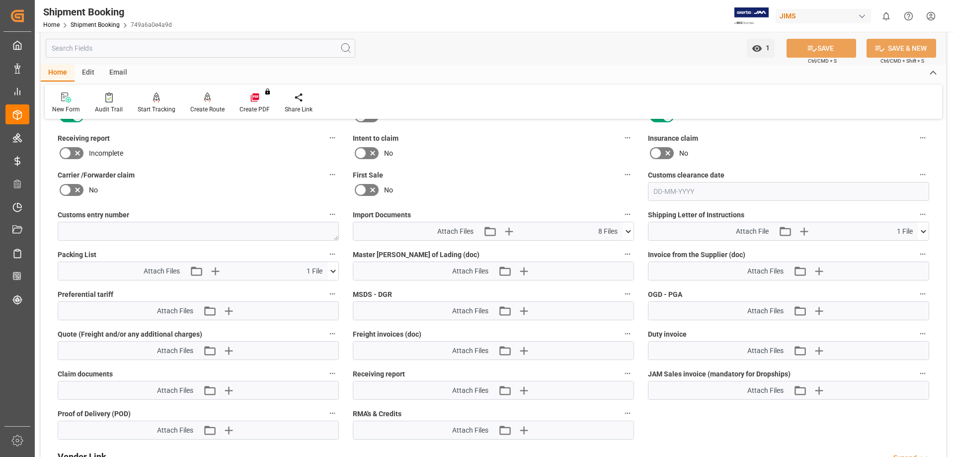
click at [629, 229] on icon at bounding box center [628, 231] width 10 height 10
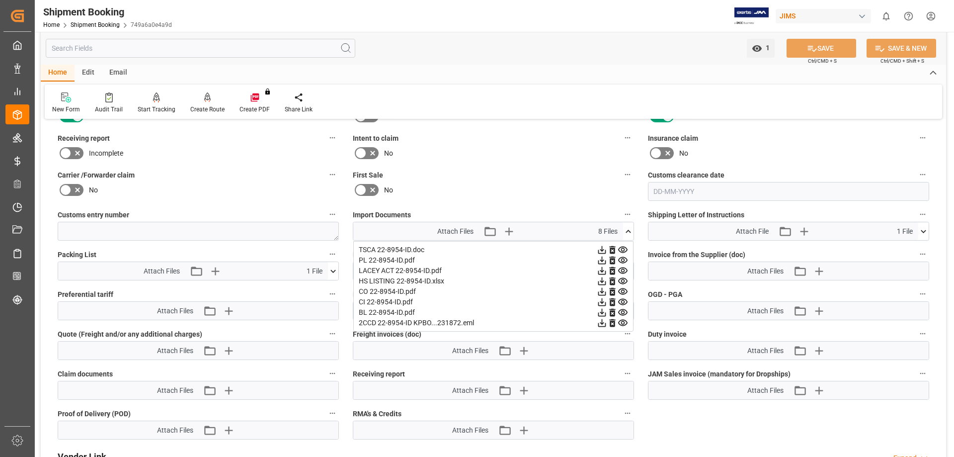
scroll to position [538, 0]
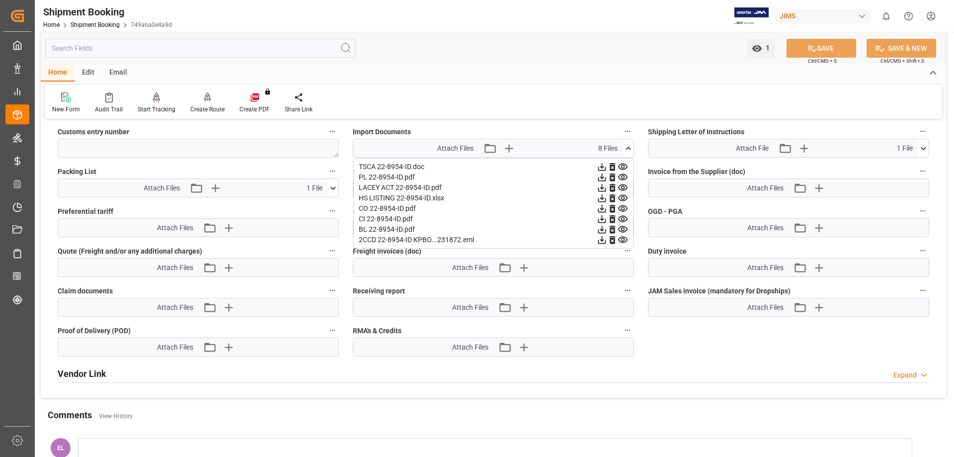
click at [387, 215] on div "CI 22-8954-ID.pdf" at bounding box center [493, 219] width 269 height 10
click at [400, 221] on div "CI 22-8954-ID.pdf" at bounding box center [493, 219] width 269 height 10
click at [606, 218] on icon at bounding box center [602, 219] width 8 height 8
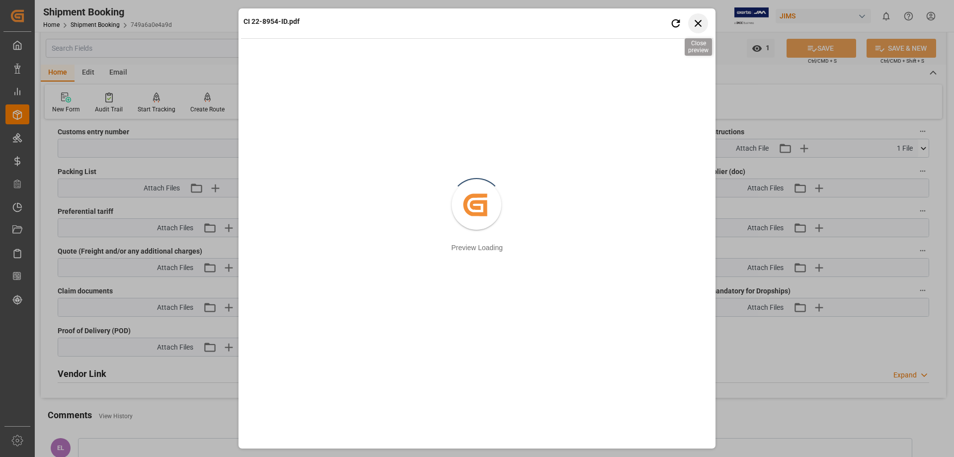
click at [695, 22] on icon "button" at bounding box center [698, 23] width 12 height 12
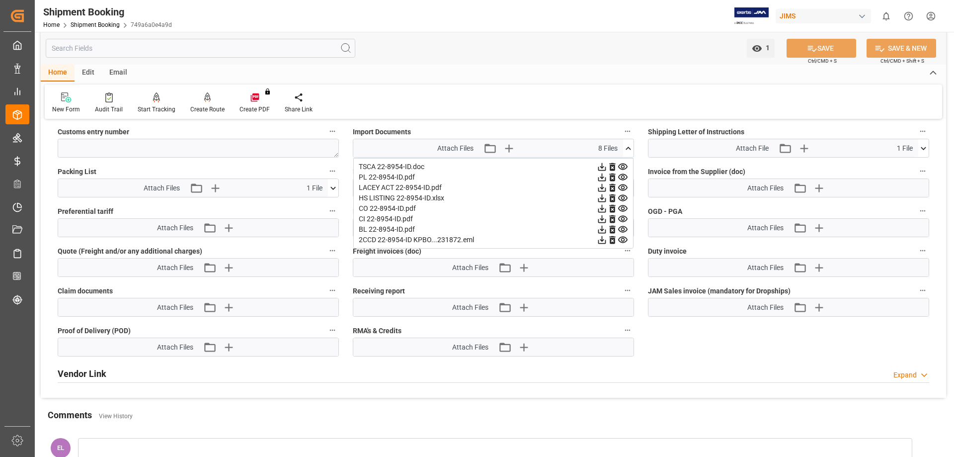
click at [429, 236] on div "2CCD 22-8954-ID KPBO...231872.eml" at bounding box center [493, 240] width 269 height 10
click at [607, 239] on icon at bounding box center [602, 240] width 10 height 10
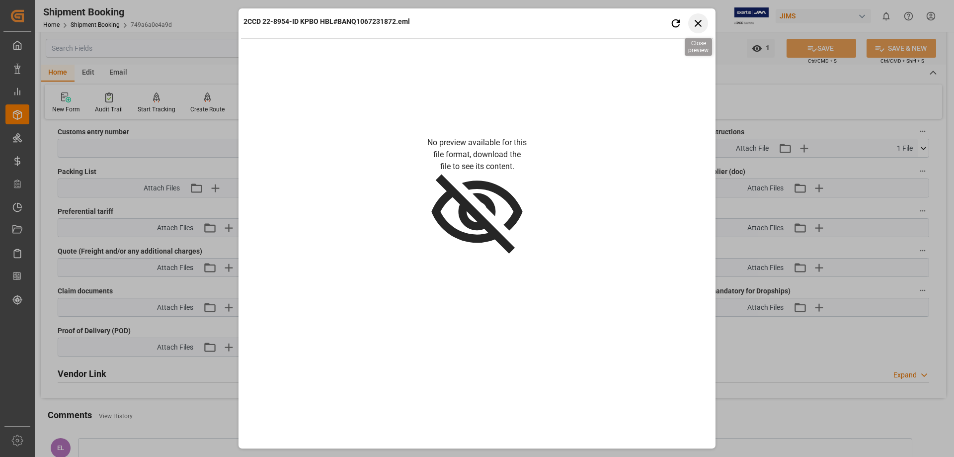
click at [701, 19] on icon "button" at bounding box center [698, 23] width 12 height 12
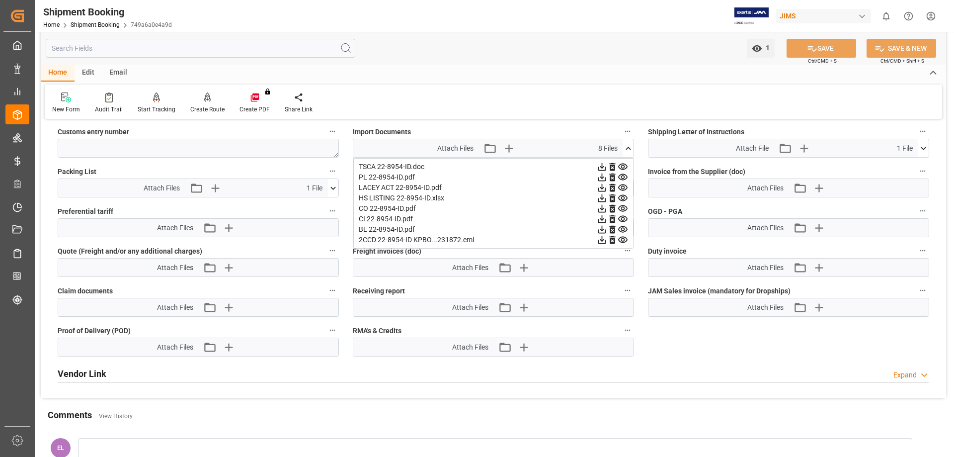
click at [426, 239] on div "2CCD 22-8954-ID KPBO...231872.eml" at bounding box center [493, 240] width 269 height 10
click at [602, 240] on icon at bounding box center [602, 240] width 8 height 8
click at [390, 199] on div "HS LISTING 22-8954-ID.xlsx" at bounding box center [493, 198] width 269 height 10
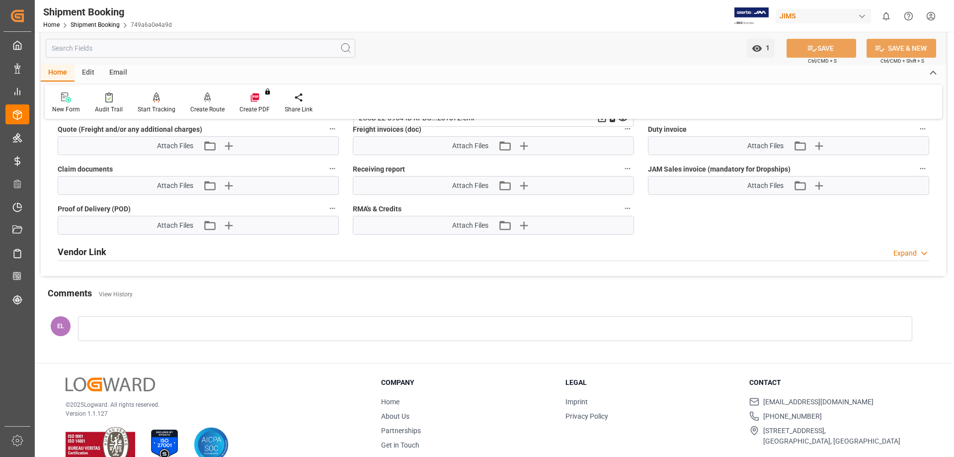
scroll to position [678, 0]
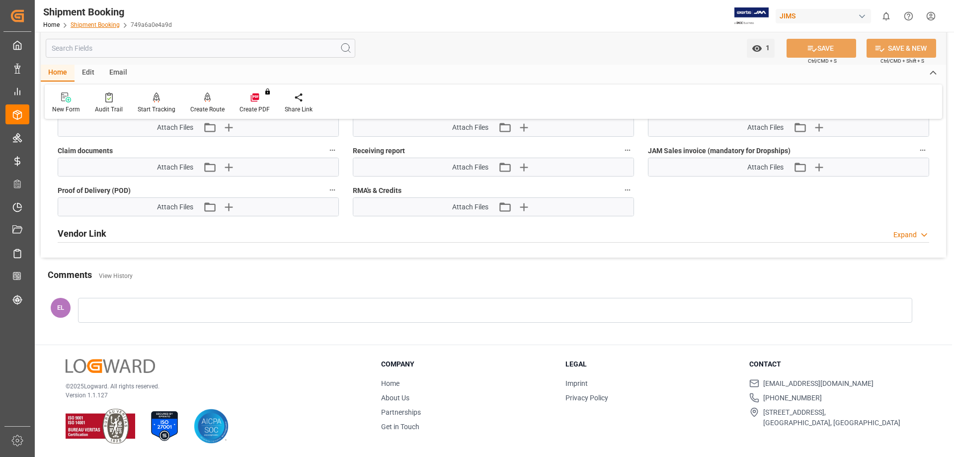
click at [91, 26] on link "Shipment Booking" at bounding box center [95, 24] width 49 height 7
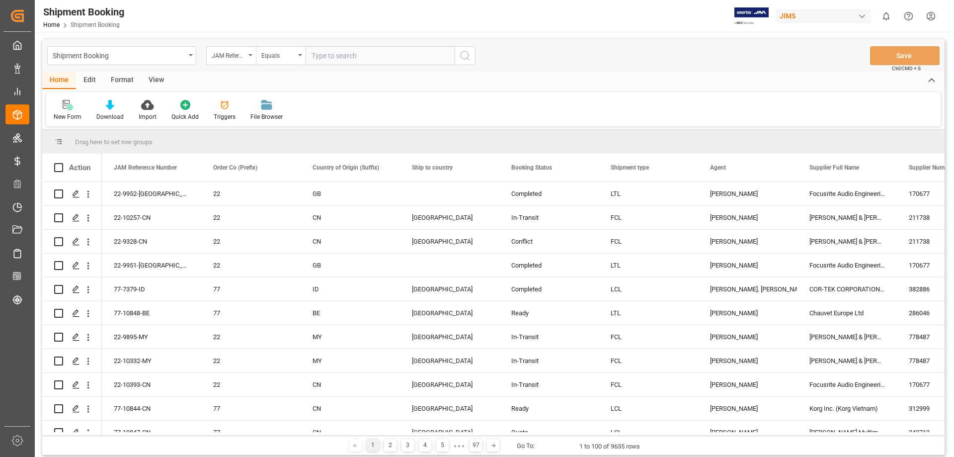
click at [68, 110] on icon at bounding box center [68, 105] width 10 height 10
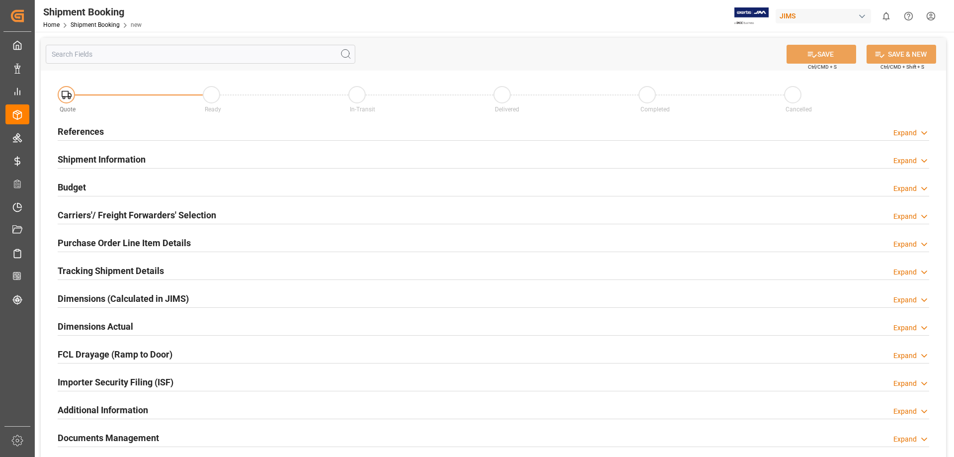
click at [62, 130] on h2 "References" at bounding box center [81, 131] width 46 height 13
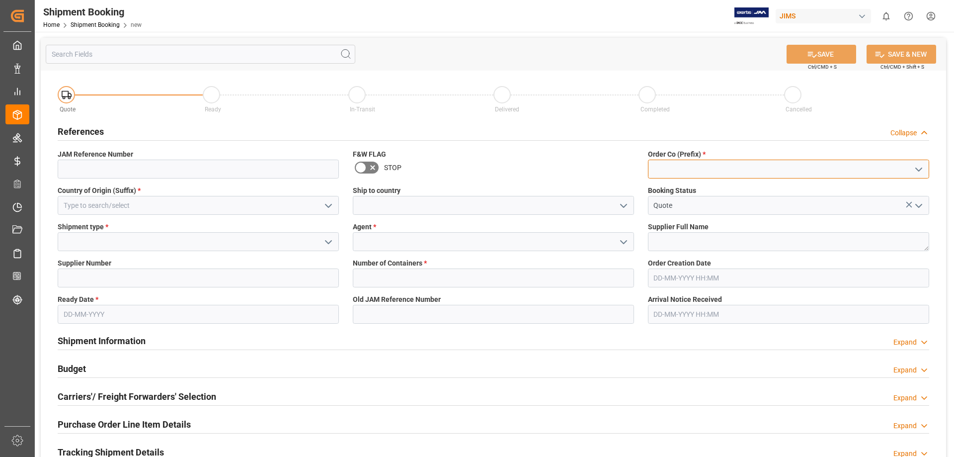
click at [660, 168] on input at bounding box center [788, 169] width 281 height 19
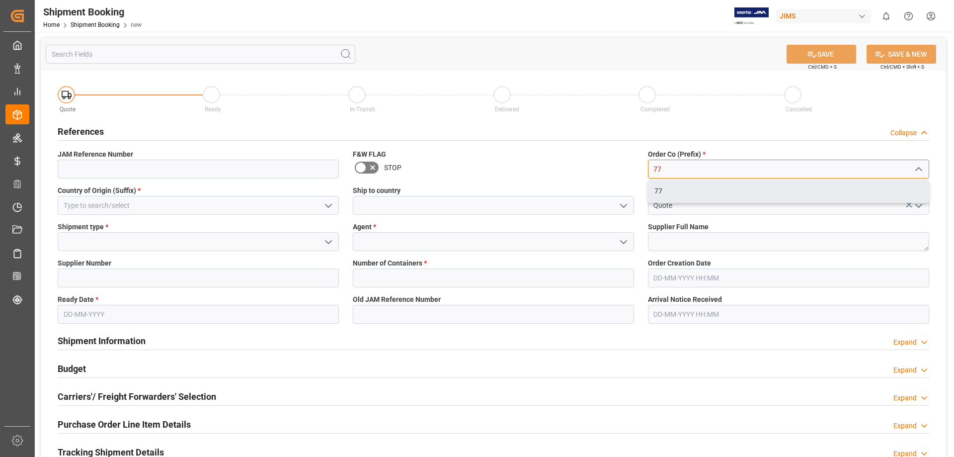
click at [658, 185] on div "77" at bounding box center [788, 191] width 280 height 22
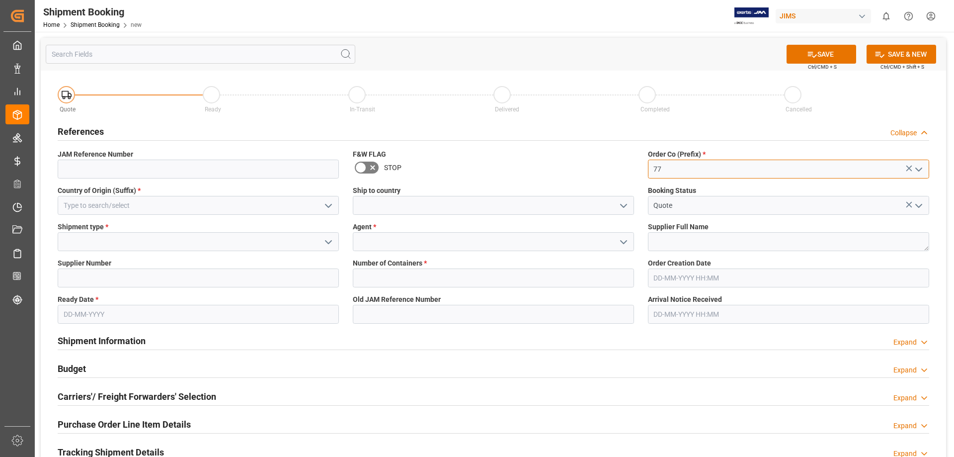
type input "77"
click at [79, 207] on input at bounding box center [198, 205] width 281 height 19
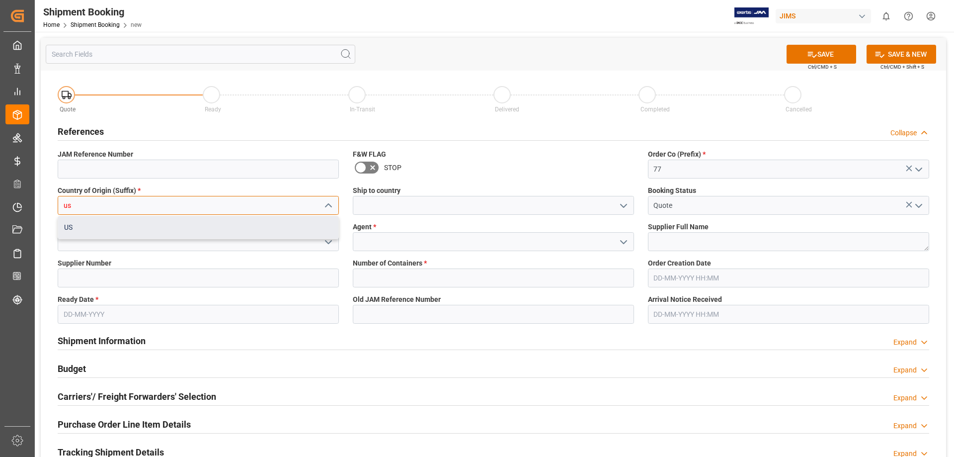
click at [242, 233] on div "US" at bounding box center [198, 227] width 280 height 22
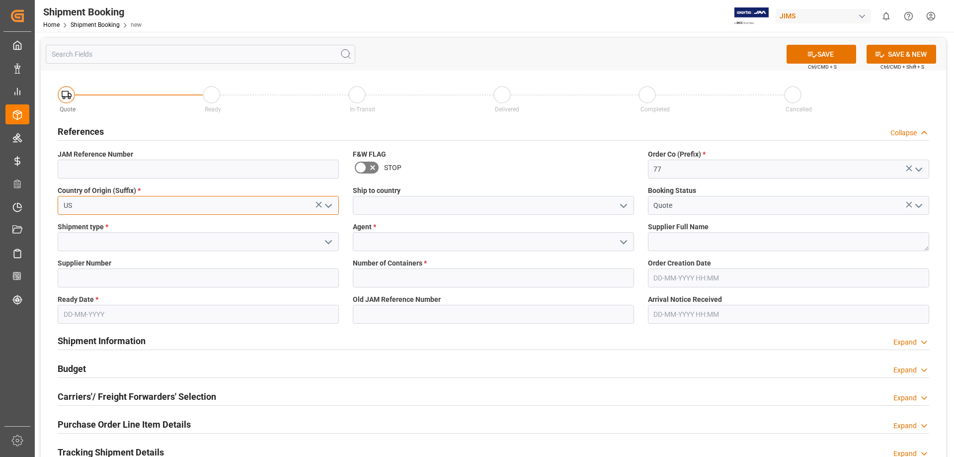
type input "US"
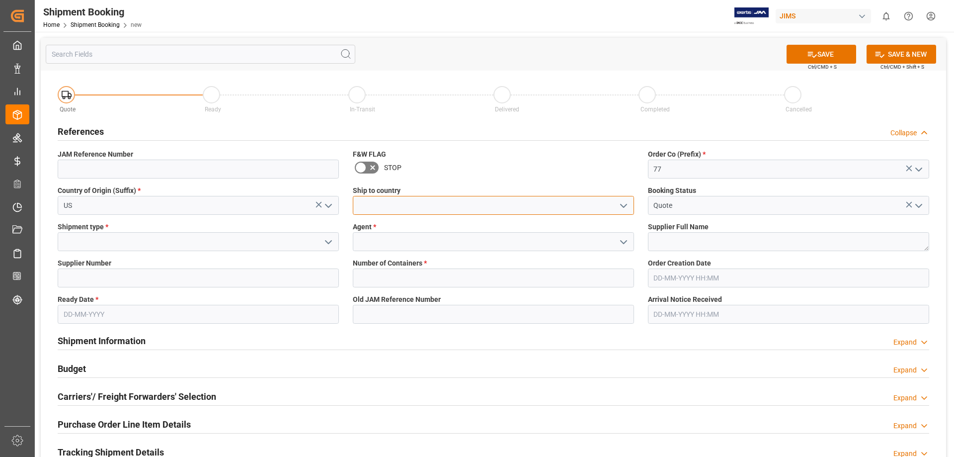
click at [453, 210] on input at bounding box center [493, 205] width 281 height 19
click at [626, 210] on icon "open menu" at bounding box center [624, 206] width 12 height 12
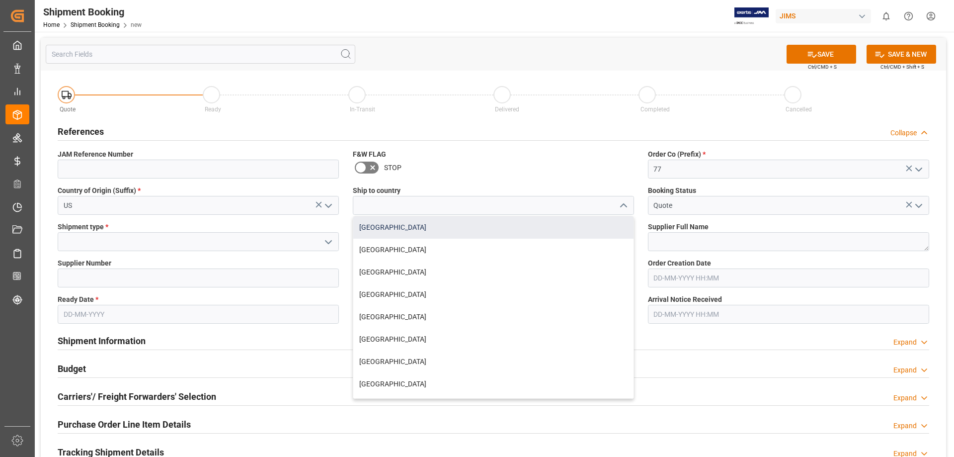
click at [414, 225] on div "[GEOGRAPHIC_DATA]" at bounding box center [493, 227] width 280 height 22
type input "[GEOGRAPHIC_DATA]"
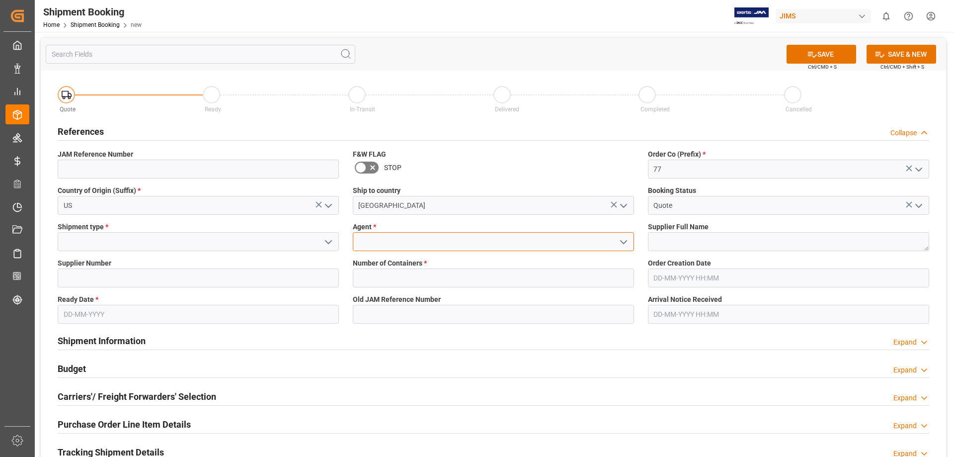
click at [386, 242] on input at bounding box center [493, 241] width 281 height 19
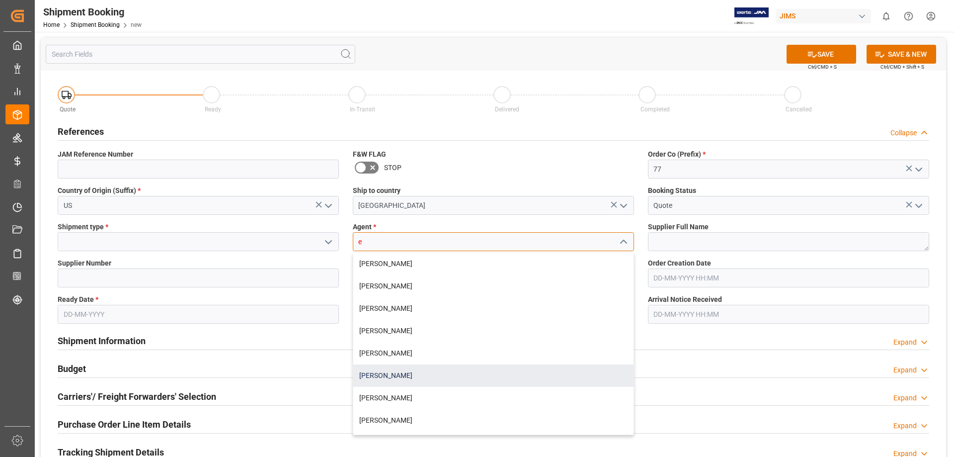
click at [395, 375] on div "[PERSON_NAME]" at bounding box center [493, 375] width 280 height 22
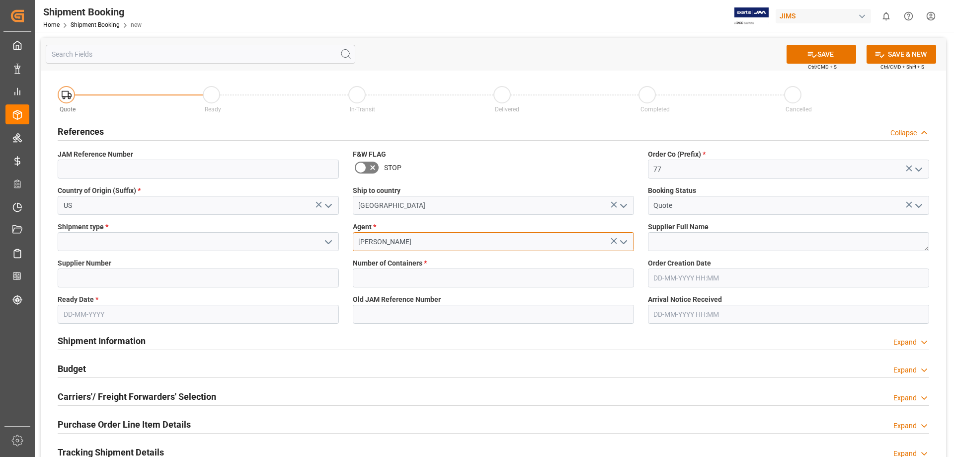
type input "[PERSON_NAME]"
click at [369, 166] on icon at bounding box center [373, 167] width 12 height 12
click at [0, 0] on input "checkbox" at bounding box center [0, 0] width 0 height 0
click at [100, 281] on input at bounding box center [198, 277] width 281 height 19
type input "524"
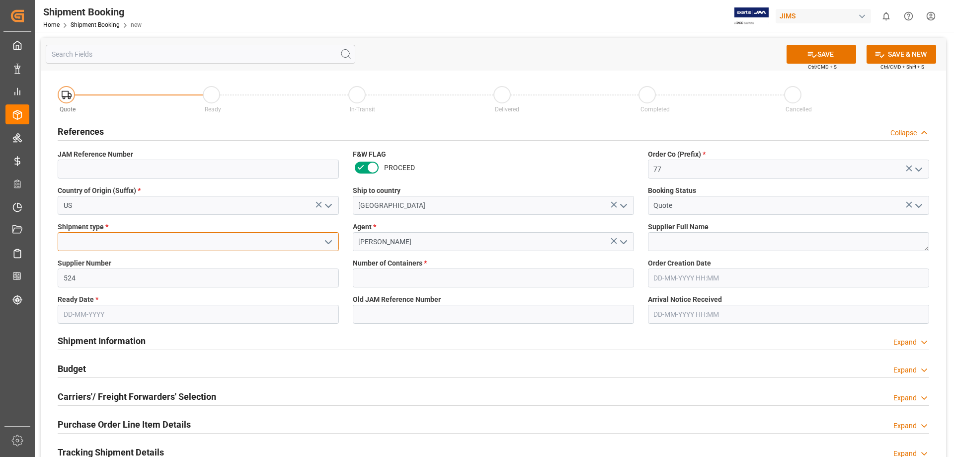
click at [108, 239] on input at bounding box center [198, 241] width 281 height 19
click at [327, 243] on icon "open menu" at bounding box center [328, 242] width 12 height 12
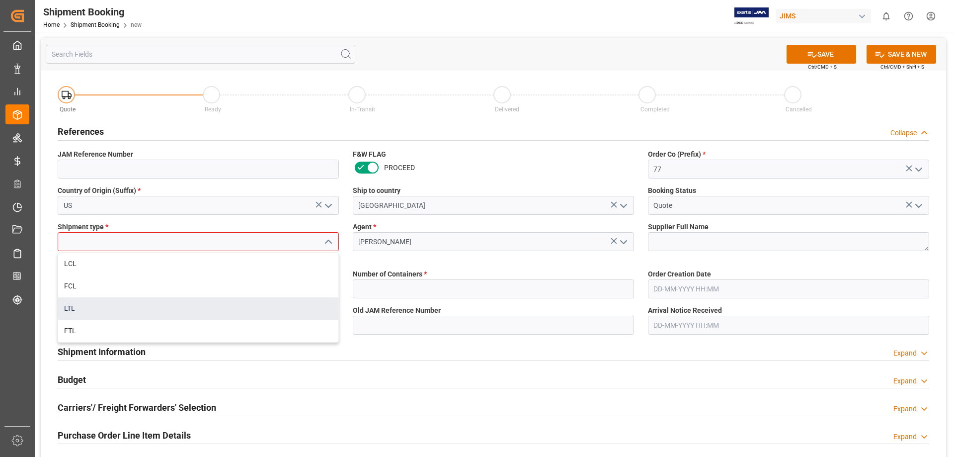
click at [277, 316] on div "LTL" at bounding box center [198, 308] width 280 height 22
type input "LTL"
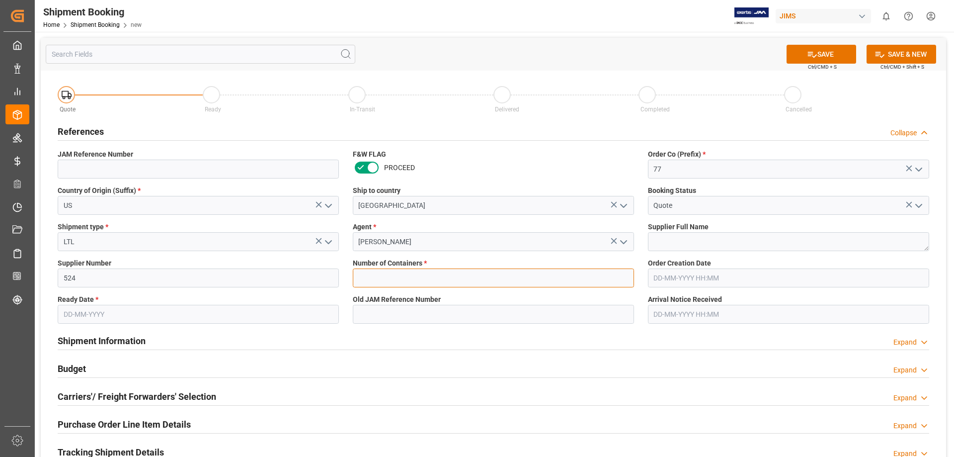
click at [394, 278] on input "text" at bounding box center [493, 277] width 281 height 19
type input "0"
click at [89, 316] on input "text" at bounding box center [198, 314] width 281 height 19
click at [70, 227] on span "8" at bounding box center [70, 224] width 3 height 7
type input "08-09-2025"
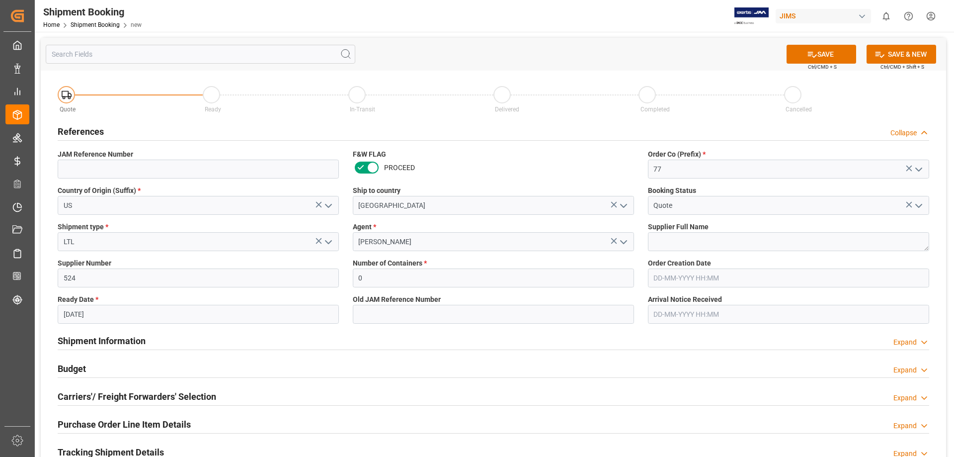
click at [530, 354] on div "Shipment Information Expand" at bounding box center [493, 341] width 885 height 28
click at [816, 59] on button "SAVE" at bounding box center [822, 54] width 70 height 19
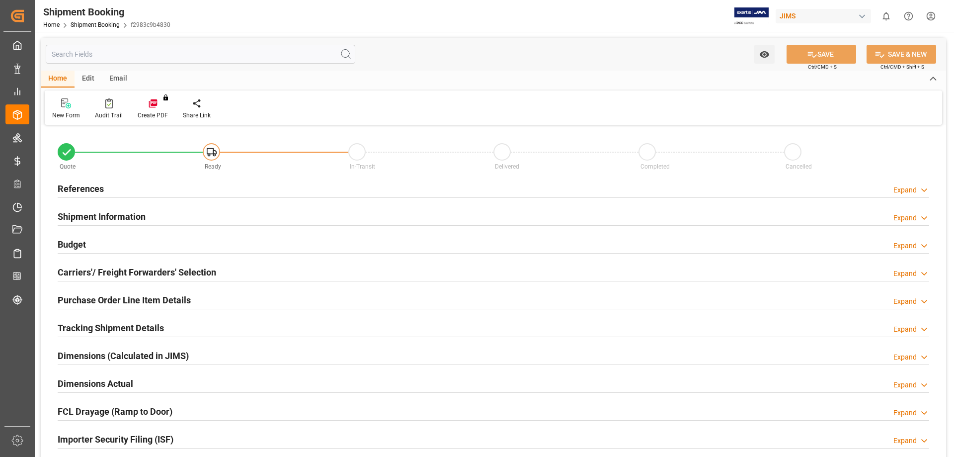
type input "0"
type input "[DATE]"
click at [64, 184] on h2 "References" at bounding box center [81, 188] width 46 height 13
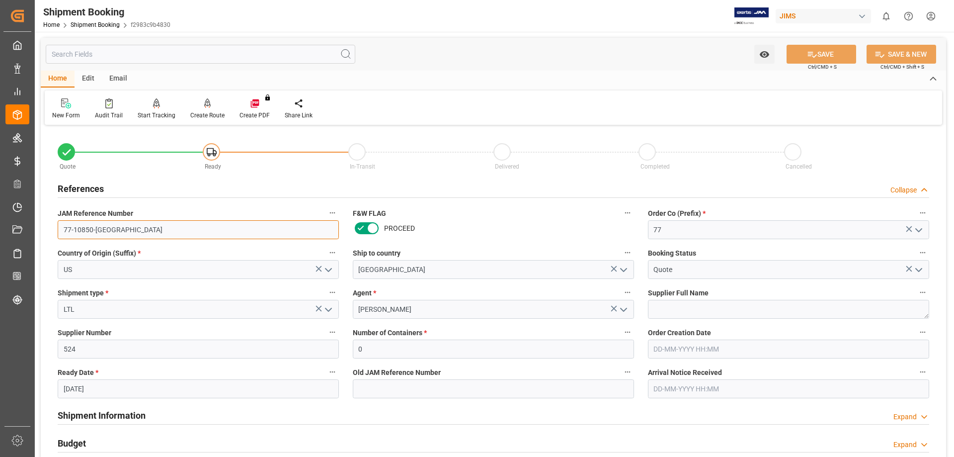
drag, startPoint x: 110, startPoint y: 227, endPoint x: 45, endPoint y: 230, distance: 65.2
click at [45, 230] on div "Quote Ready In-Transit Delivered Completed Cancelled References Collapse JAM Re…" at bounding box center [493, 437] width 905 height 618
click at [104, 25] on link "Shipment Booking" at bounding box center [95, 24] width 49 height 7
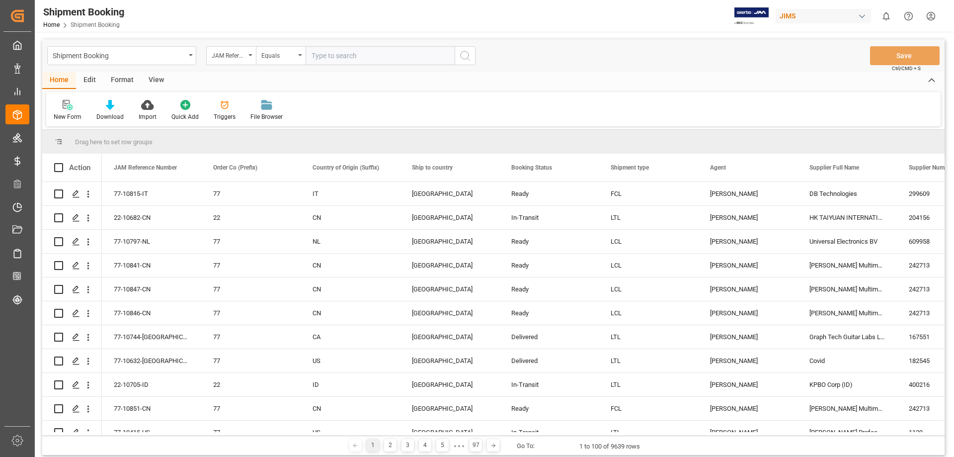
click at [68, 106] on icon at bounding box center [68, 105] width 10 height 10
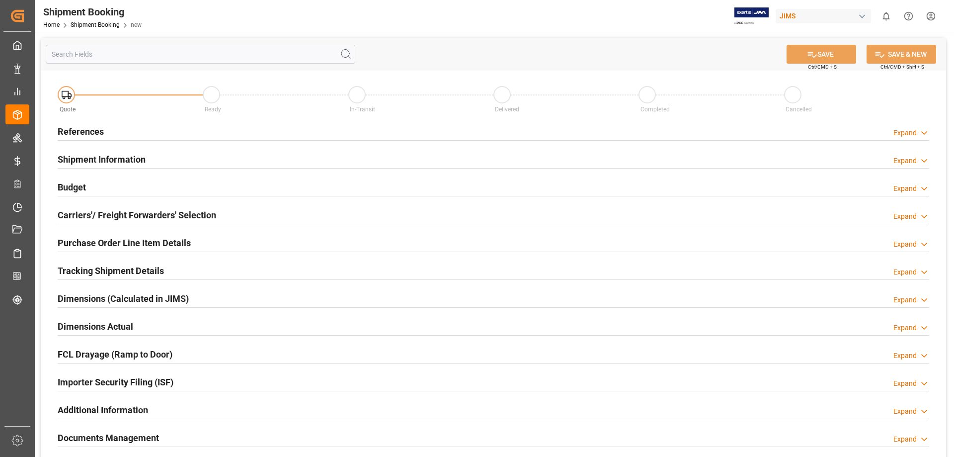
click at [92, 125] on h2 "References" at bounding box center [81, 131] width 46 height 13
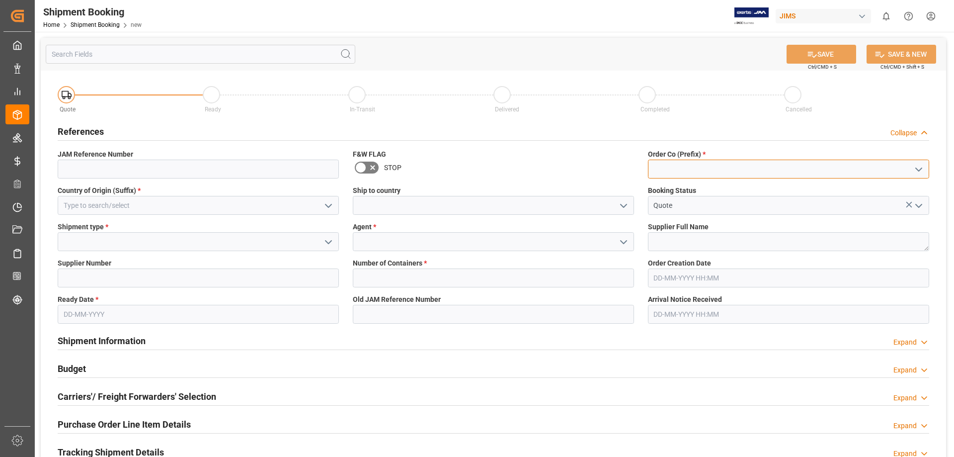
click at [719, 170] on input at bounding box center [788, 169] width 281 height 19
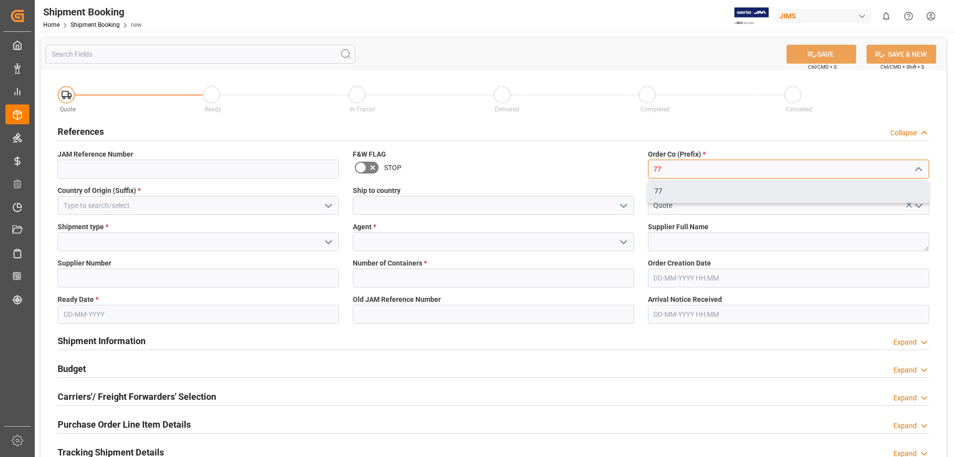
click at [679, 195] on div "77" at bounding box center [788, 191] width 280 height 22
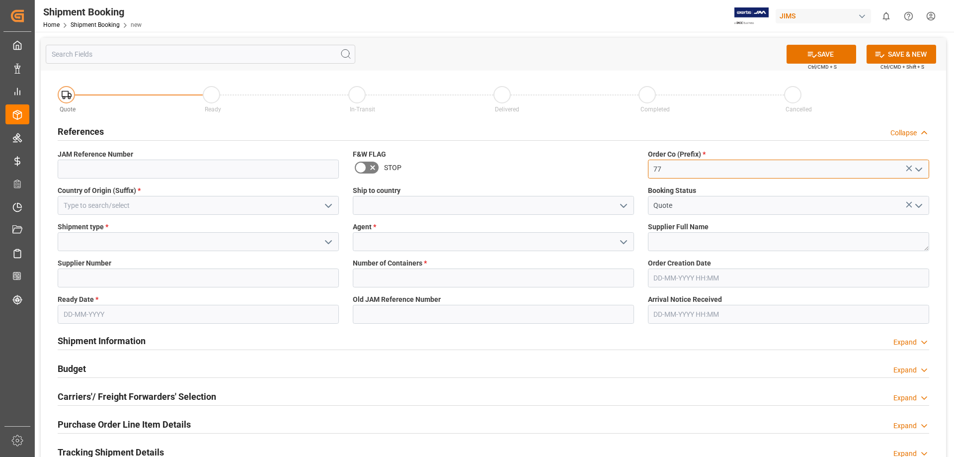
type input "77"
drag, startPoint x: 434, startPoint y: 203, endPoint x: 451, endPoint y: 203, distance: 17.4
click at [434, 203] on input at bounding box center [493, 205] width 281 height 19
click at [620, 209] on icon "open menu" at bounding box center [624, 206] width 12 height 12
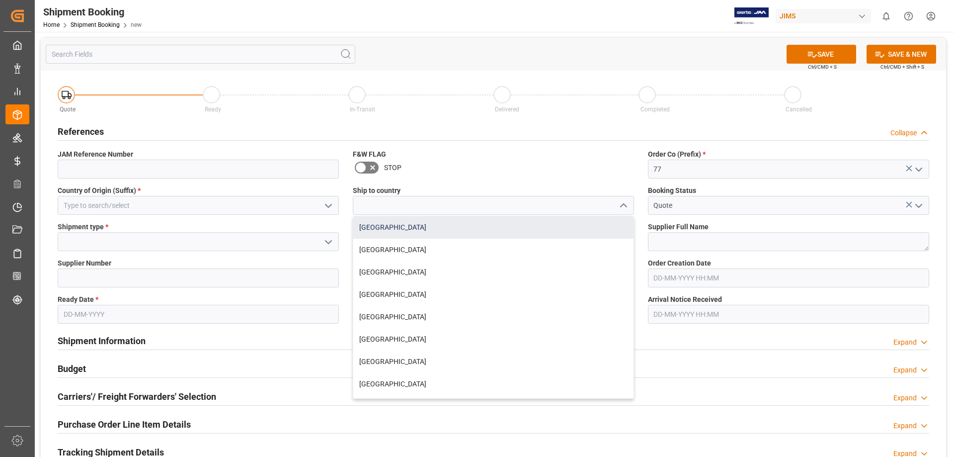
click at [544, 232] on div "[GEOGRAPHIC_DATA]" at bounding box center [493, 227] width 280 height 22
type input "[GEOGRAPHIC_DATA]"
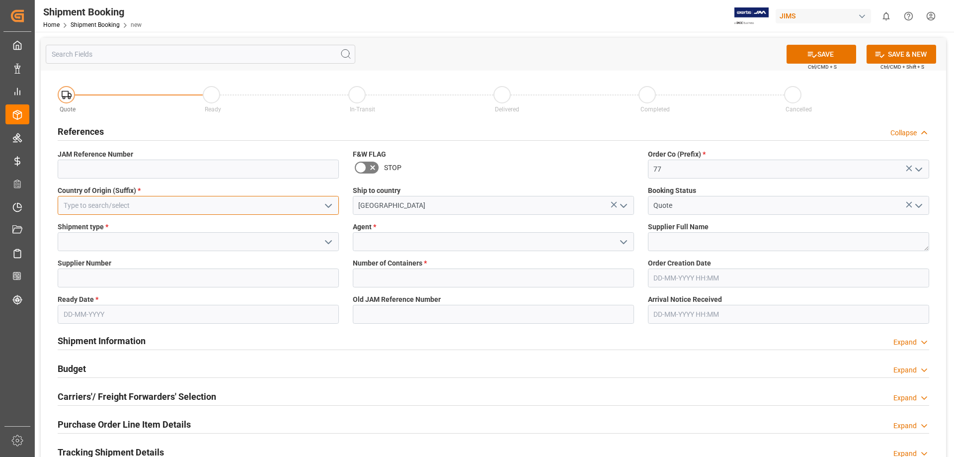
click at [94, 207] on input at bounding box center [198, 205] width 281 height 19
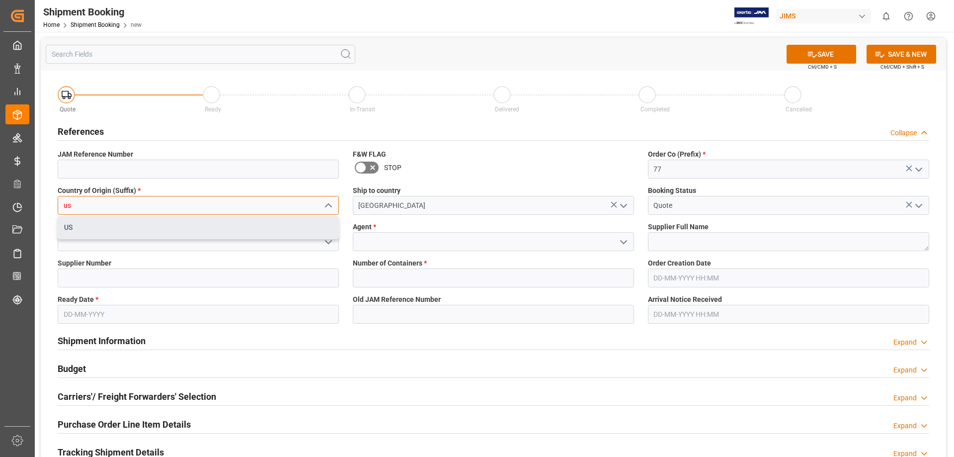
click at [128, 234] on div "US" at bounding box center [198, 227] width 280 height 22
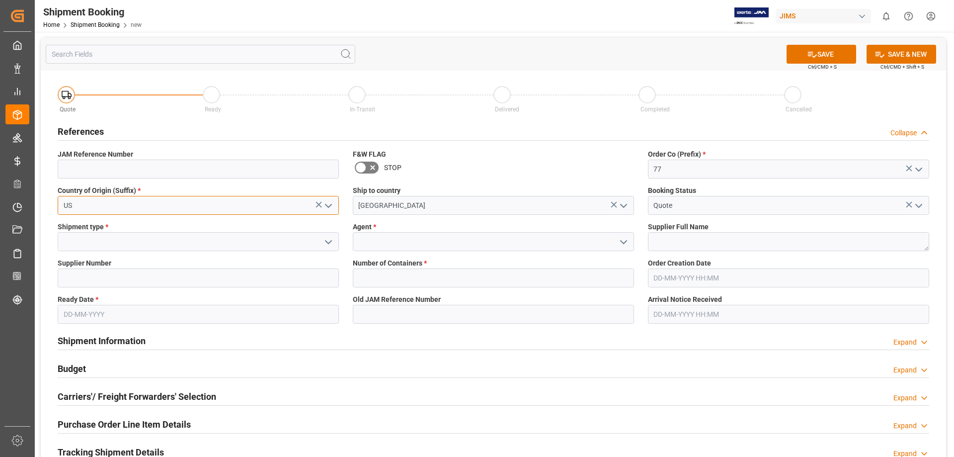
type input "US"
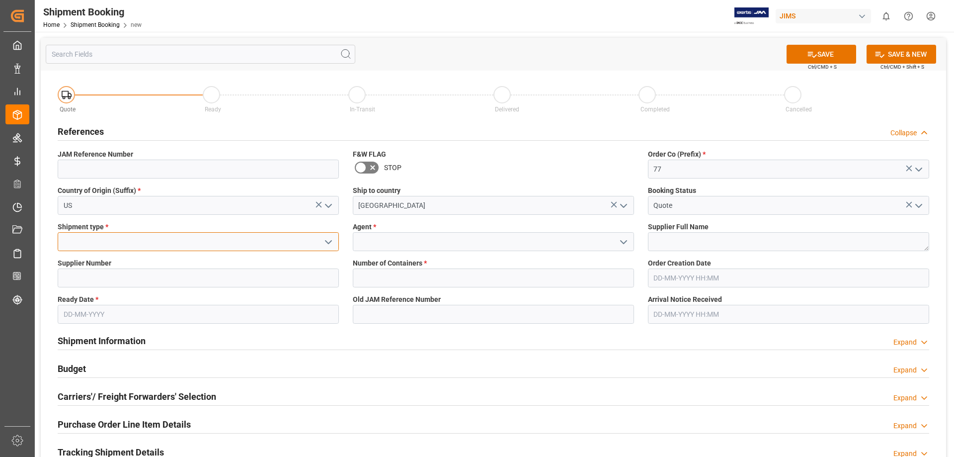
click at [122, 238] on input at bounding box center [198, 241] width 281 height 19
click at [331, 243] on icon "open menu" at bounding box center [328, 242] width 12 height 12
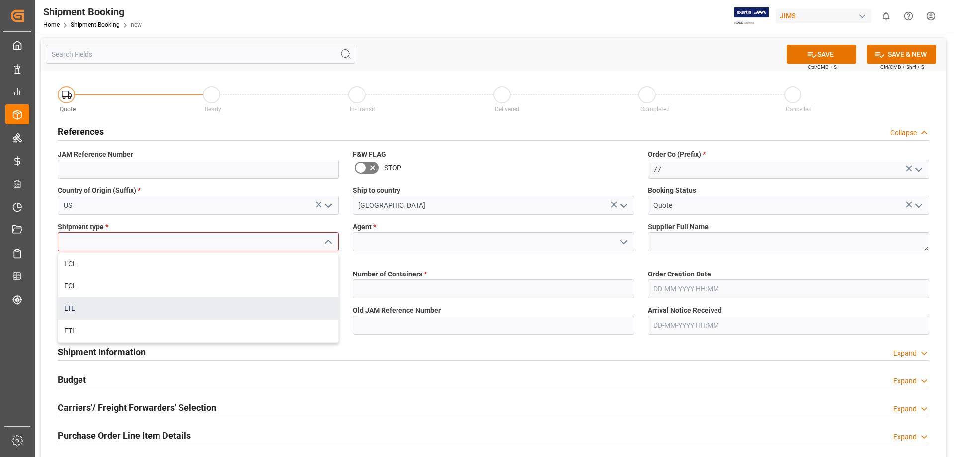
click at [258, 299] on div "LTL" at bounding box center [198, 308] width 280 height 22
type input "LTL"
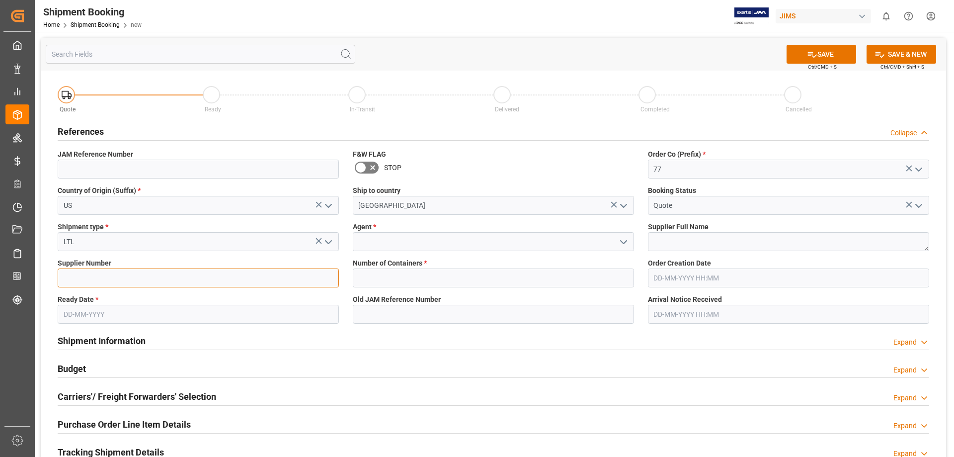
click at [214, 281] on input at bounding box center [198, 277] width 281 height 19
type input "1129"
click at [384, 239] on input at bounding box center [493, 241] width 281 height 19
click at [625, 238] on icon "open menu" at bounding box center [624, 242] width 12 height 12
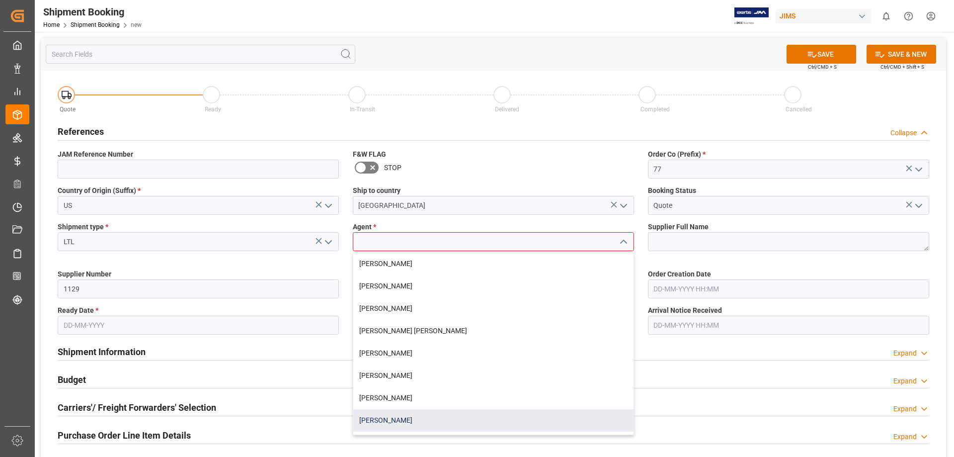
click at [459, 424] on div "[PERSON_NAME]" at bounding box center [493, 420] width 280 height 22
type input "[PERSON_NAME]"
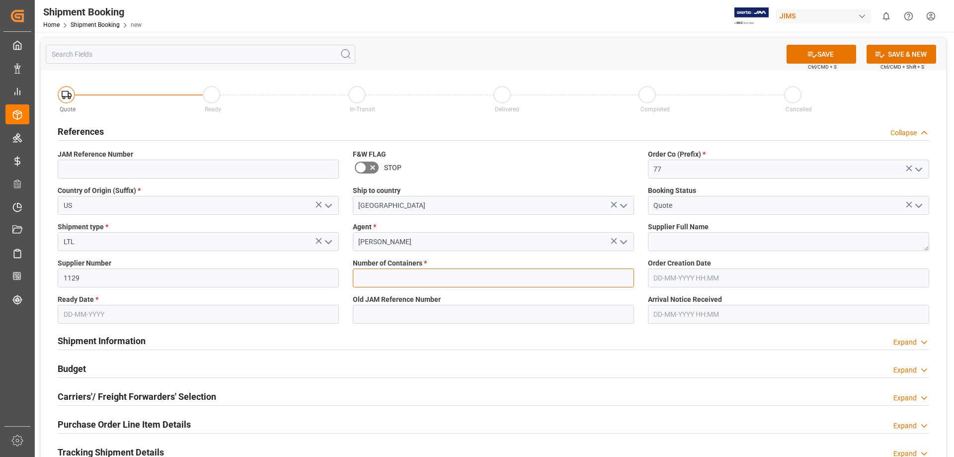
click at [400, 273] on input "text" at bounding box center [493, 277] width 281 height 19
type input "0"
click at [96, 312] on input "text" at bounding box center [198, 314] width 281 height 19
click at [168, 246] on span "20" at bounding box center [167, 243] width 6 height 7
type input "[DATE]"
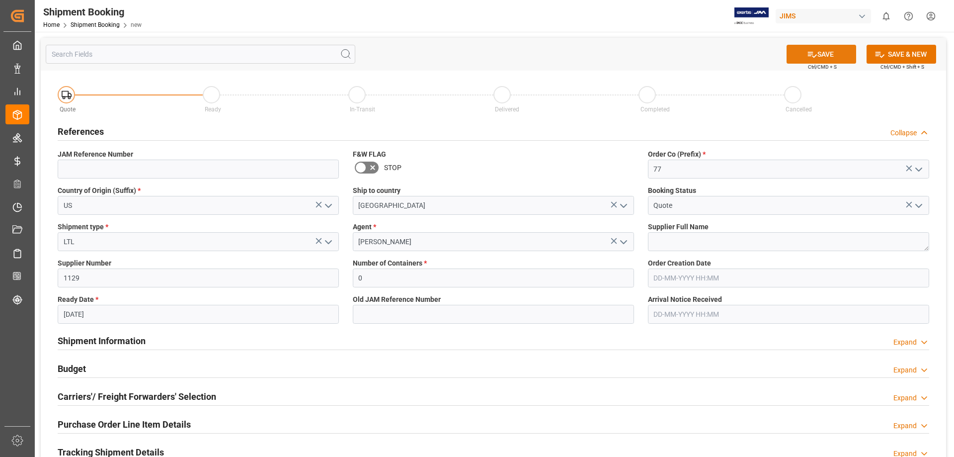
click at [819, 57] on button "SAVE" at bounding box center [822, 54] width 70 height 19
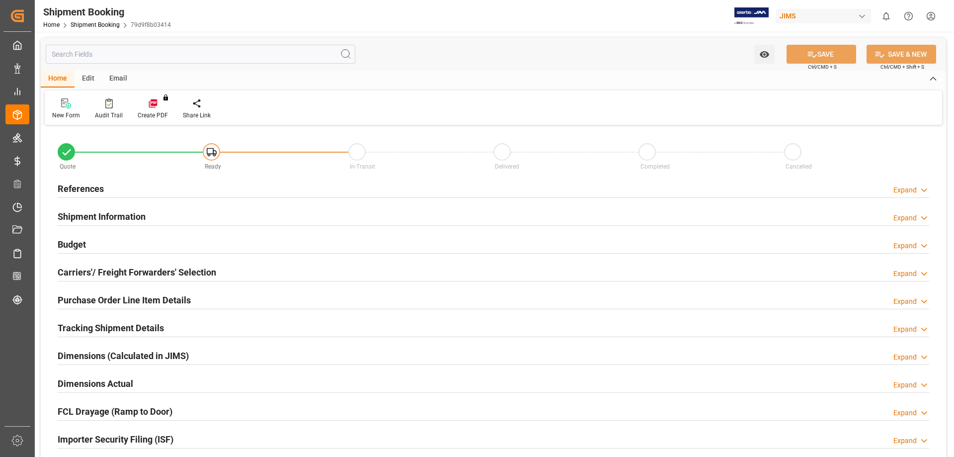
type input "0"
type input "[DATE]"
click at [90, 190] on h2 "References" at bounding box center [81, 188] width 46 height 13
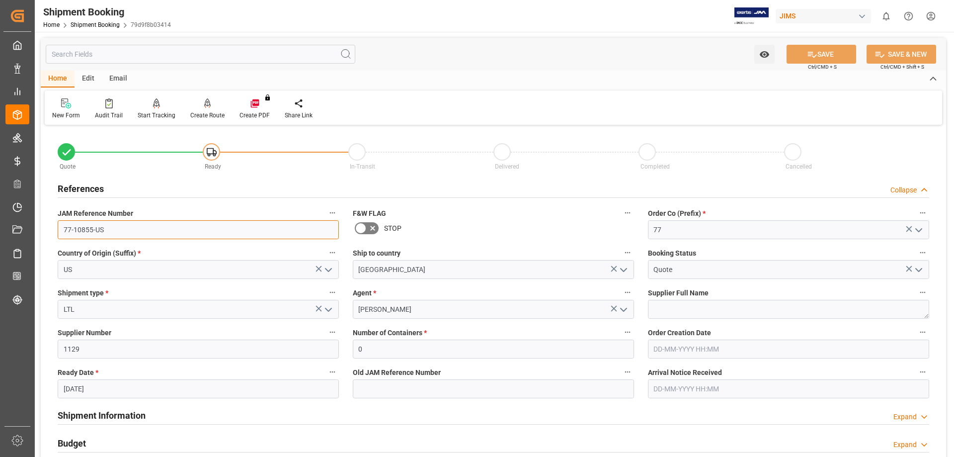
drag, startPoint x: 104, startPoint y: 231, endPoint x: 45, endPoint y: 231, distance: 59.6
click at [45, 231] on div "Quote Ready In-Transit Delivered Completed Cancelled References Collapse JAM Re…" at bounding box center [493, 437] width 905 height 618
